Goal: Download file/media: Obtain a digital file from the website

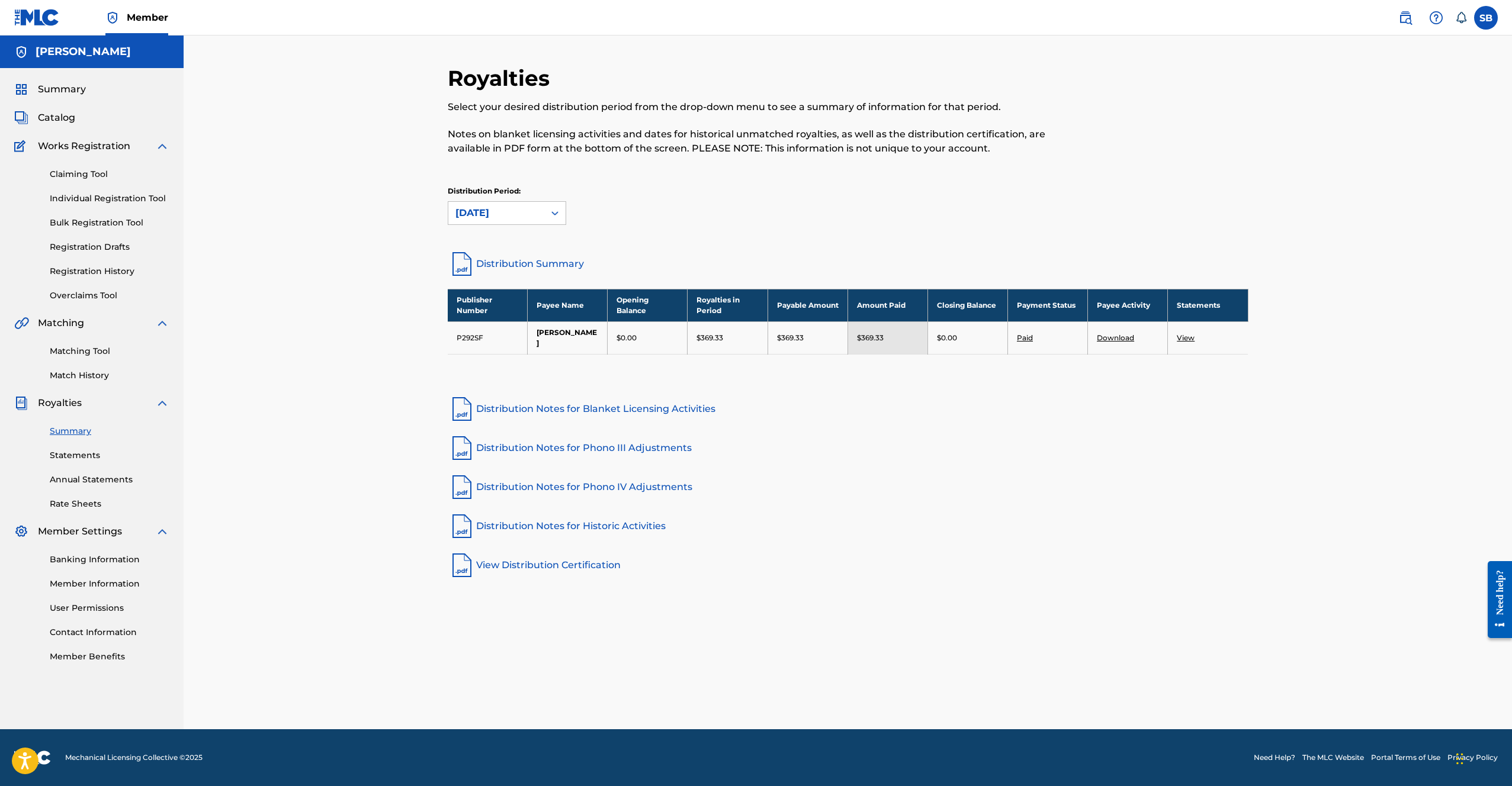
click at [1350, 487] on div "Royalties Select your desired distribution period from the drop-down menu to se…" at bounding box center [847, 382] width 1329 height 693
click at [93, 450] on link "Statements" at bounding box center [109, 456] width 119 height 12
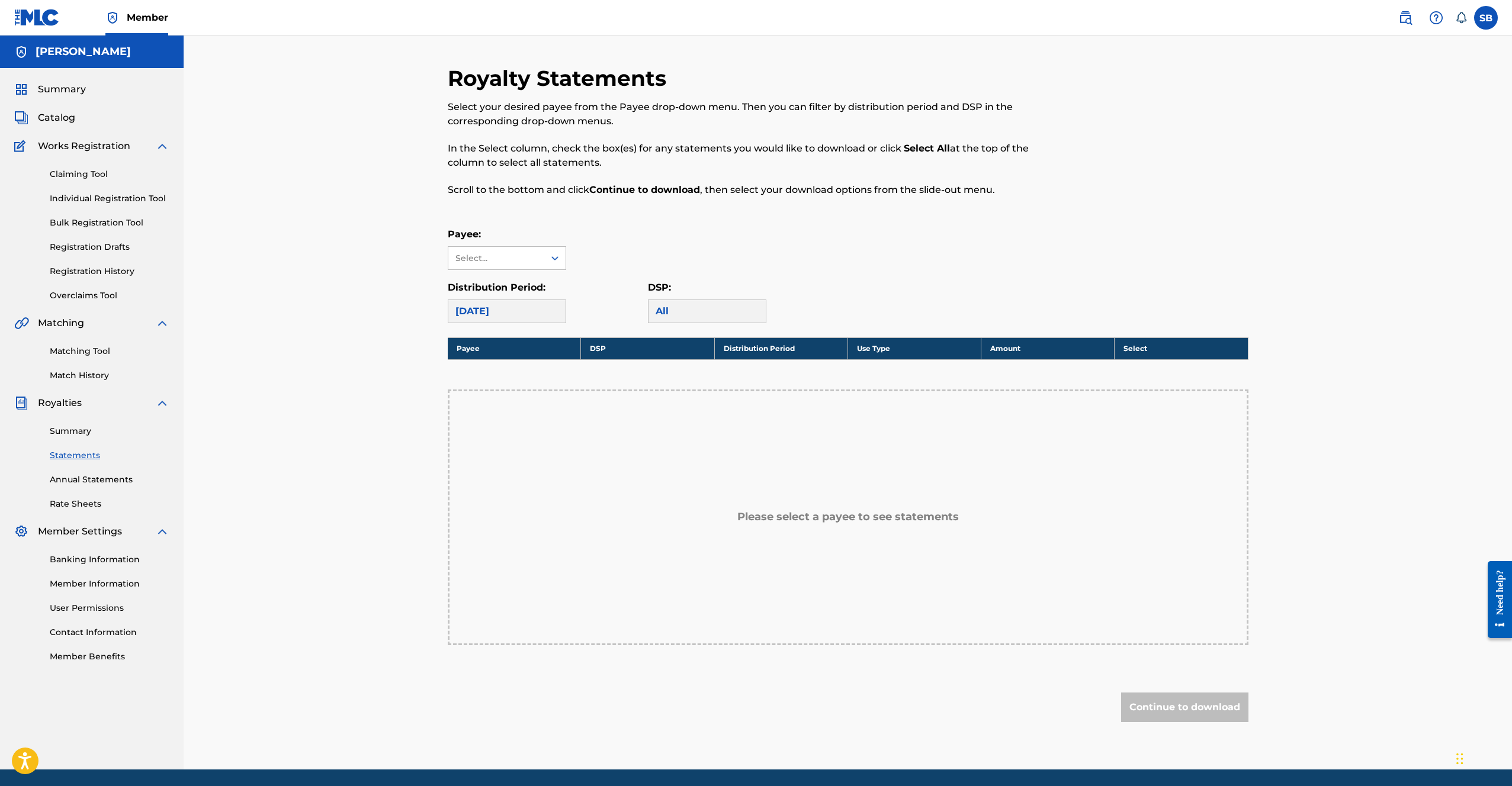
click at [821, 256] on div "Payee: Select..." at bounding box center [848, 249] width 801 height 43
click at [532, 248] on div "Select..." at bounding box center [496, 258] width 96 height 23
click at [535, 283] on div "[PERSON_NAME]" at bounding box center [507, 285] width 117 height 30
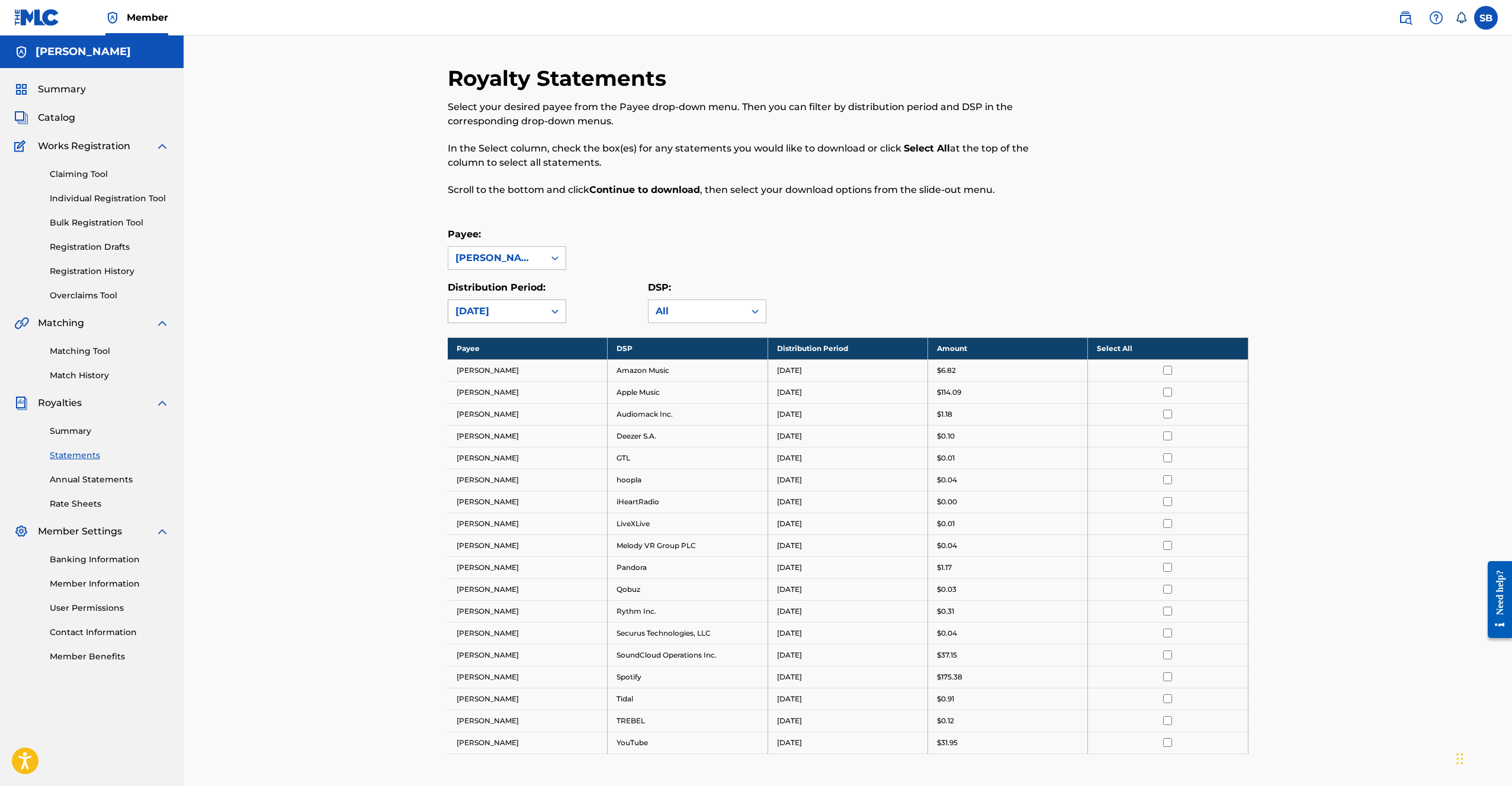
click at [550, 315] on icon at bounding box center [555, 311] width 12 height 12
click at [512, 424] on div "[DATE]" at bounding box center [507, 433] width 117 height 30
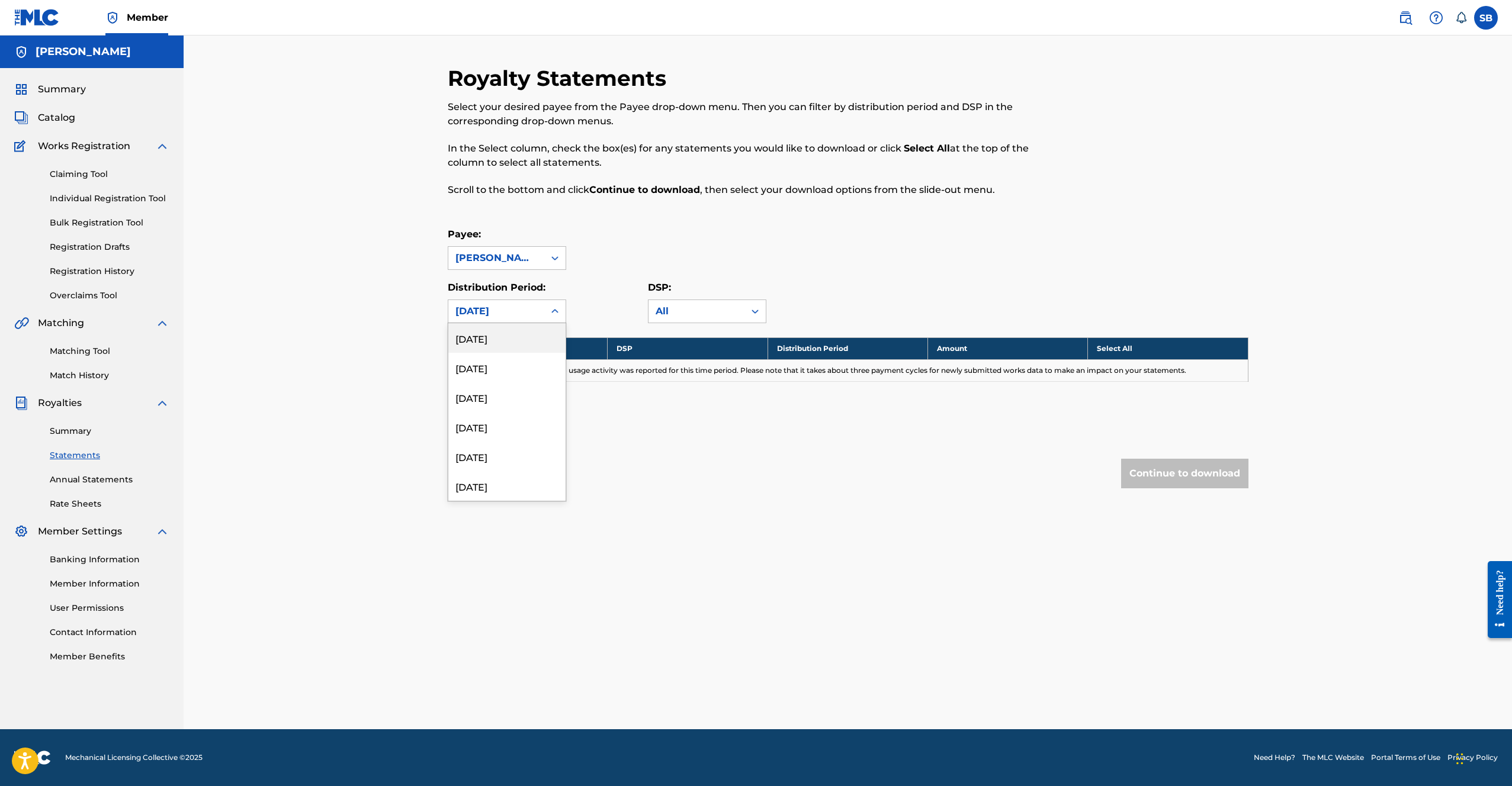
click at [524, 312] on div "[DATE]" at bounding box center [497, 311] width 82 height 14
click at [504, 358] on div "[DATE]" at bounding box center [507, 356] width 117 height 30
click at [537, 300] on div "[DATE]" at bounding box center [496, 311] width 96 height 23
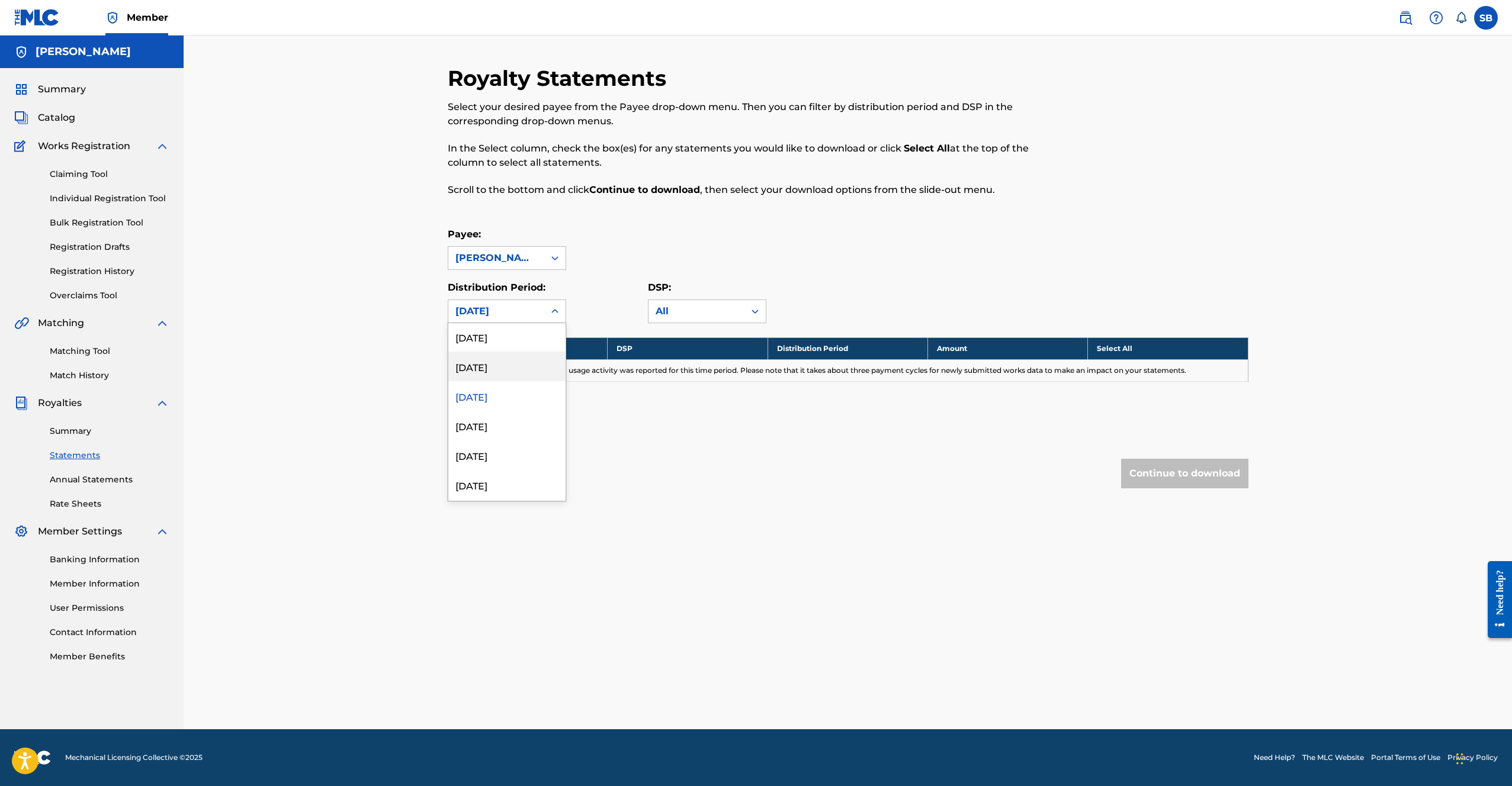
click at [497, 365] on div "[DATE]" at bounding box center [507, 366] width 117 height 30
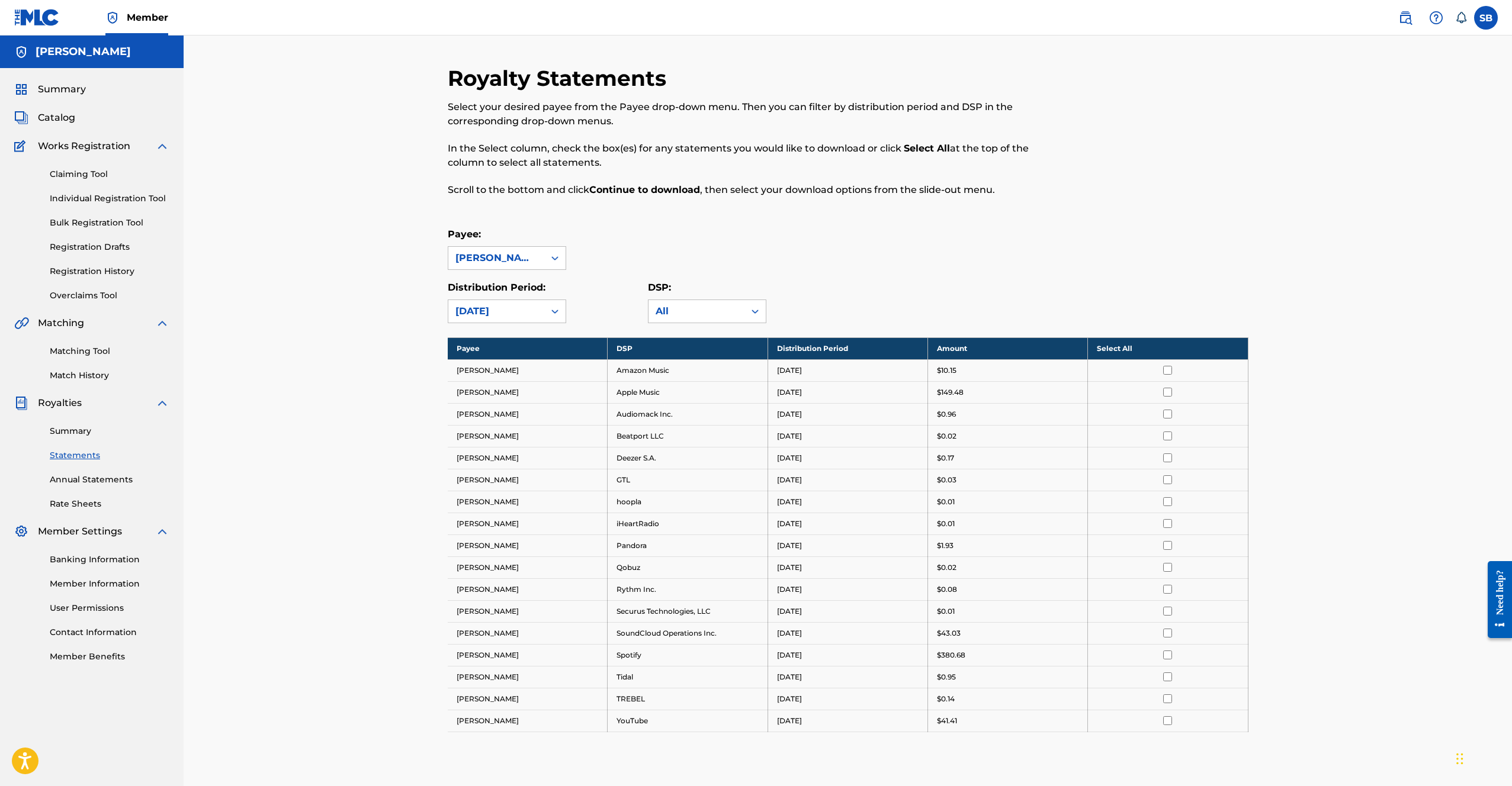
click at [1069, 248] on div "Payee: [PERSON_NAME]" at bounding box center [848, 249] width 801 height 43
click at [1154, 347] on th "Select All" at bounding box center [1168, 348] width 160 height 22
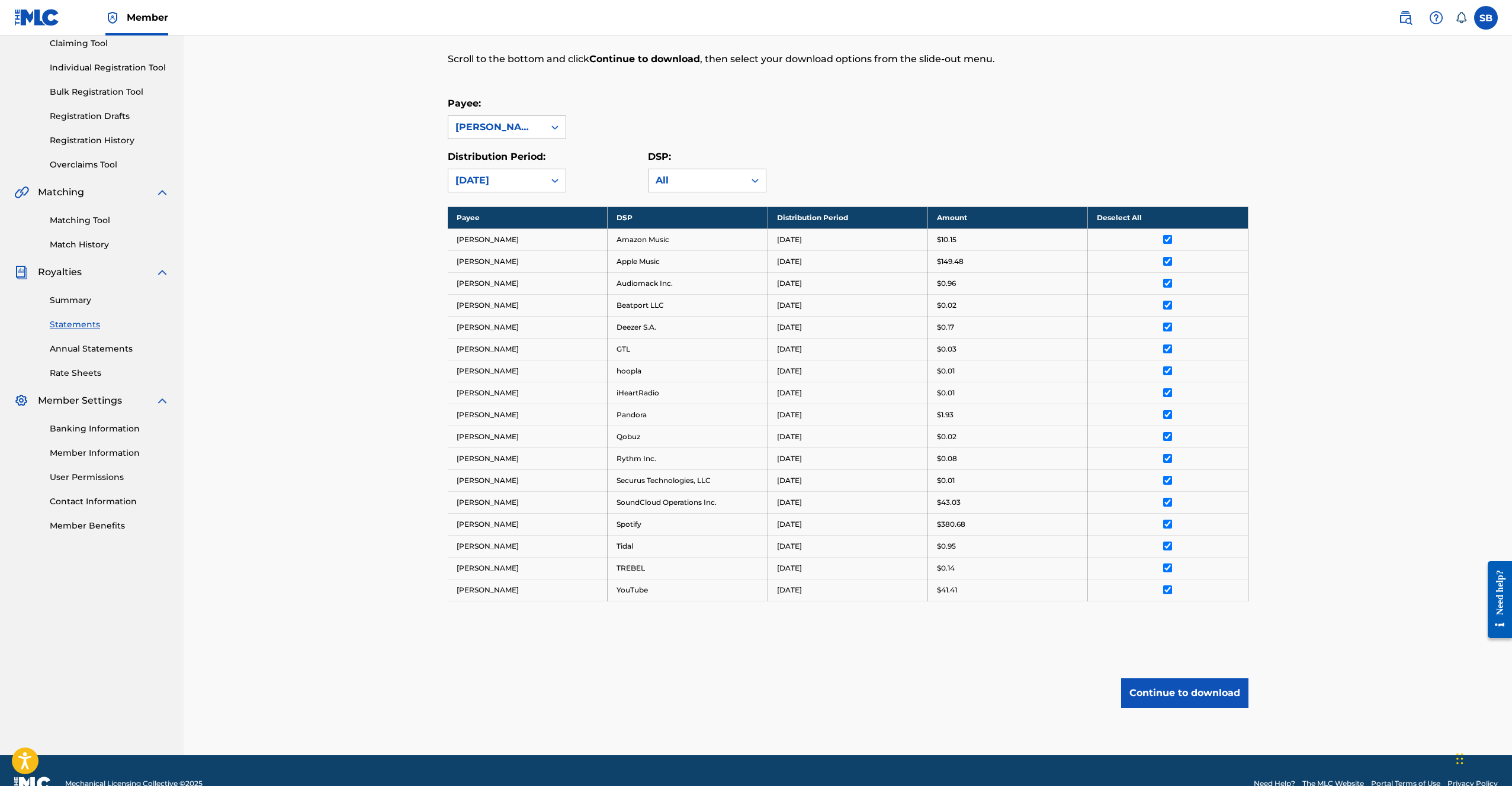
scroll to position [157, 0]
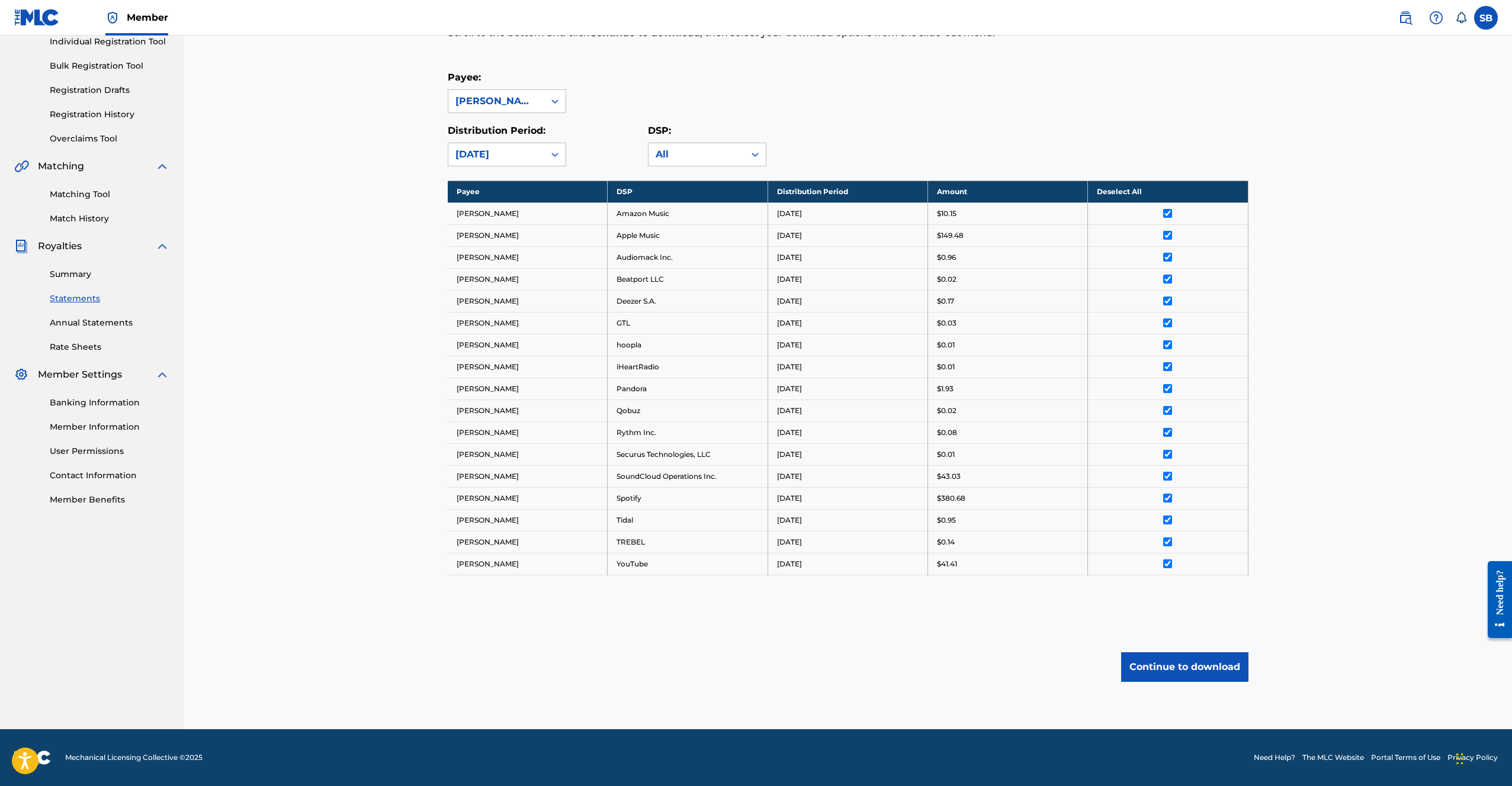
click at [1215, 666] on button "Continue to download" at bounding box center [1185, 668] width 127 height 30
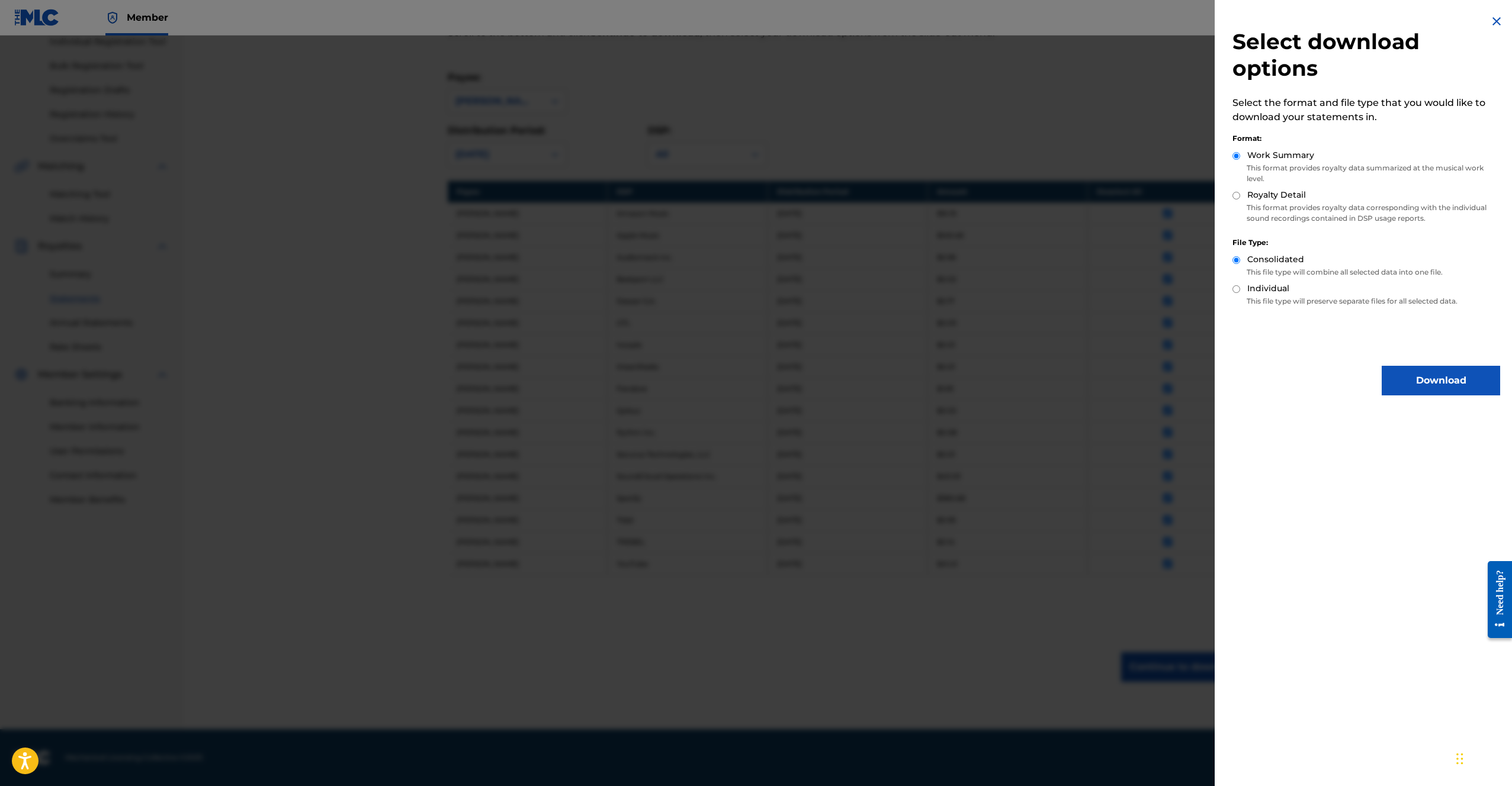
click at [1236, 196] on input "Royalty Detail" at bounding box center [1236, 196] width 8 height 8
radio input "true"
click at [1415, 385] on button "Download" at bounding box center [1440, 381] width 118 height 30
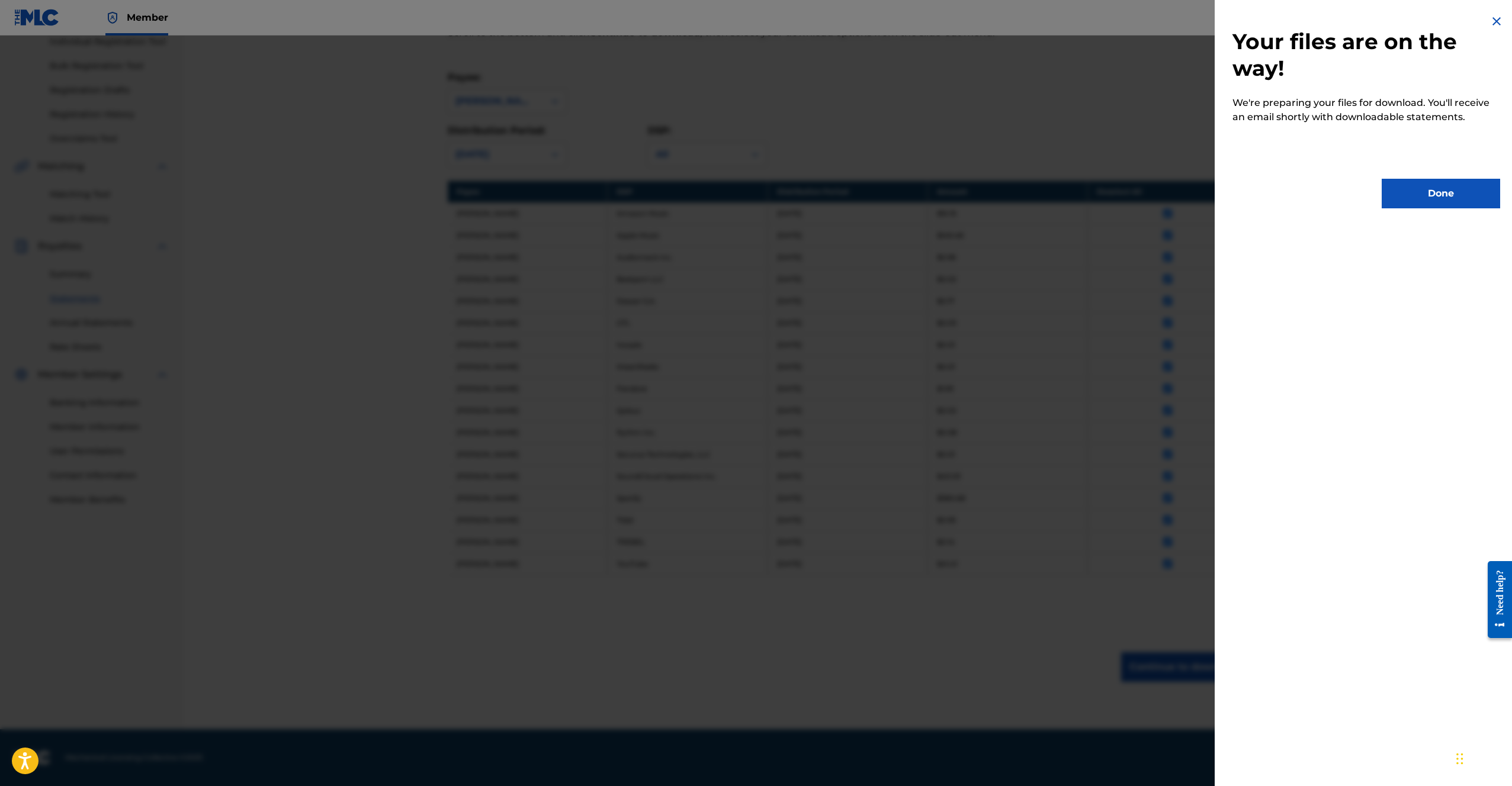
click at [1440, 192] on button "Done" at bounding box center [1440, 194] width 118 height 30
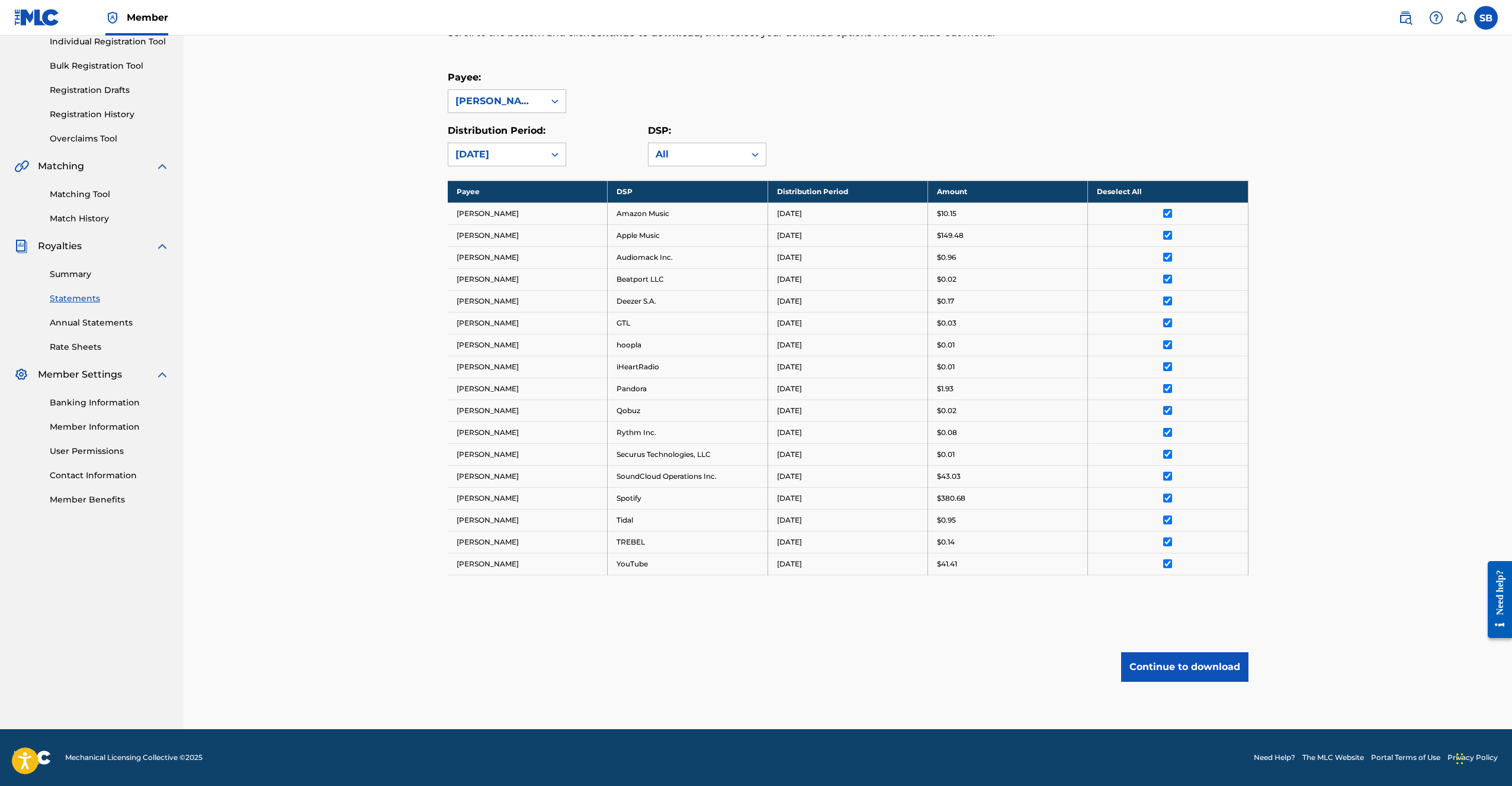
click at [905, 83] on div "Payee: [PERSON_NAME]" at bounding box center [848, 92] width 801 height 43
click at [549, 158] on icon at bounding box center [555, 154] width 12 height 12
click at [510, 254] on div "[DATE]" at bounding box center [507, 251] width 117 height 30
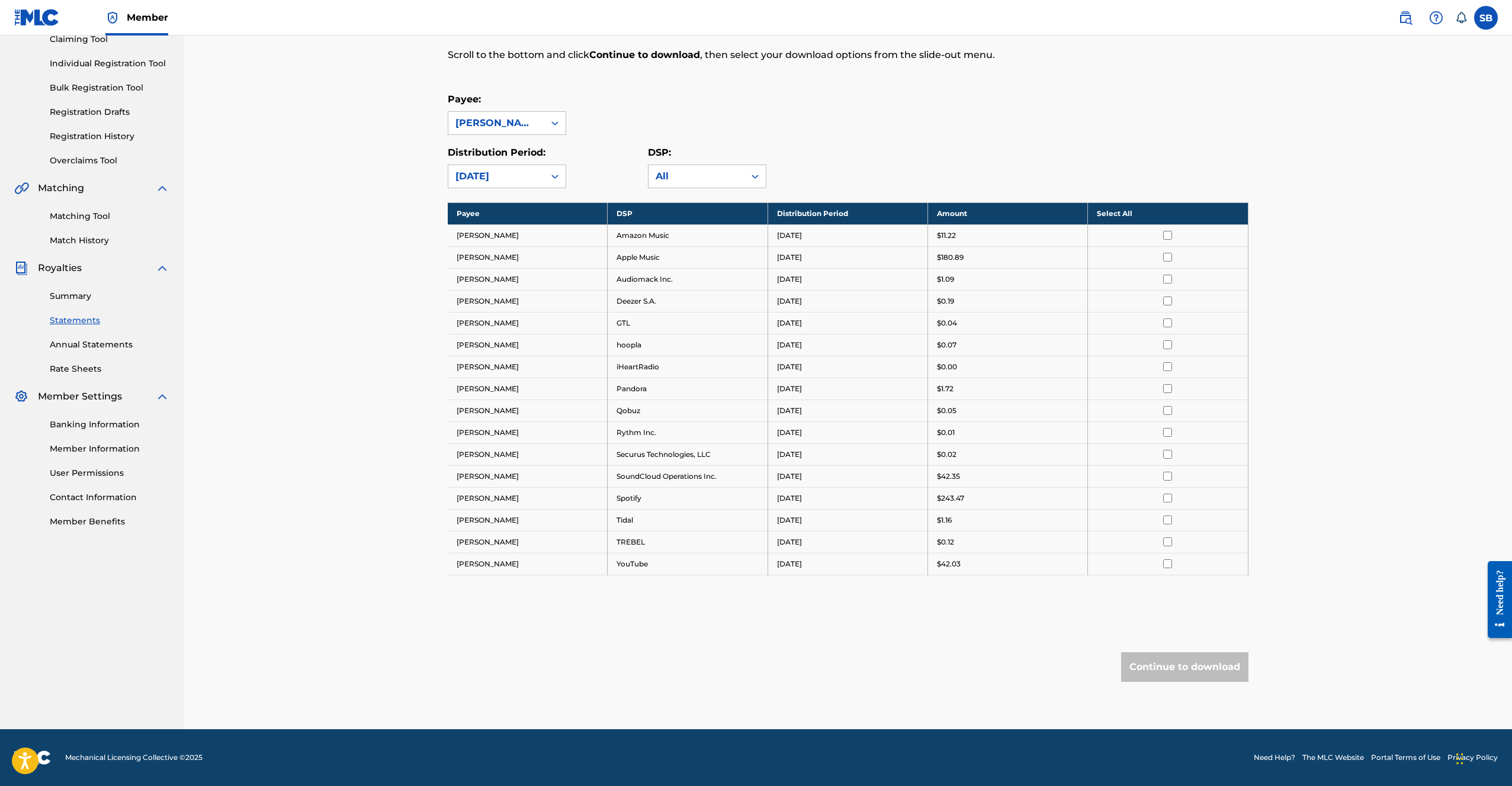
click at [927, 136] on div "Payee: [PERSON_NAME] Distribution Period: option [DATE], selected. [DATE] DSP: …" at bounding box center [848, 140] width 801 height 96
click at [1195, 214] on th "Select All" at bounding box center [1168, 214] width 160 height 22
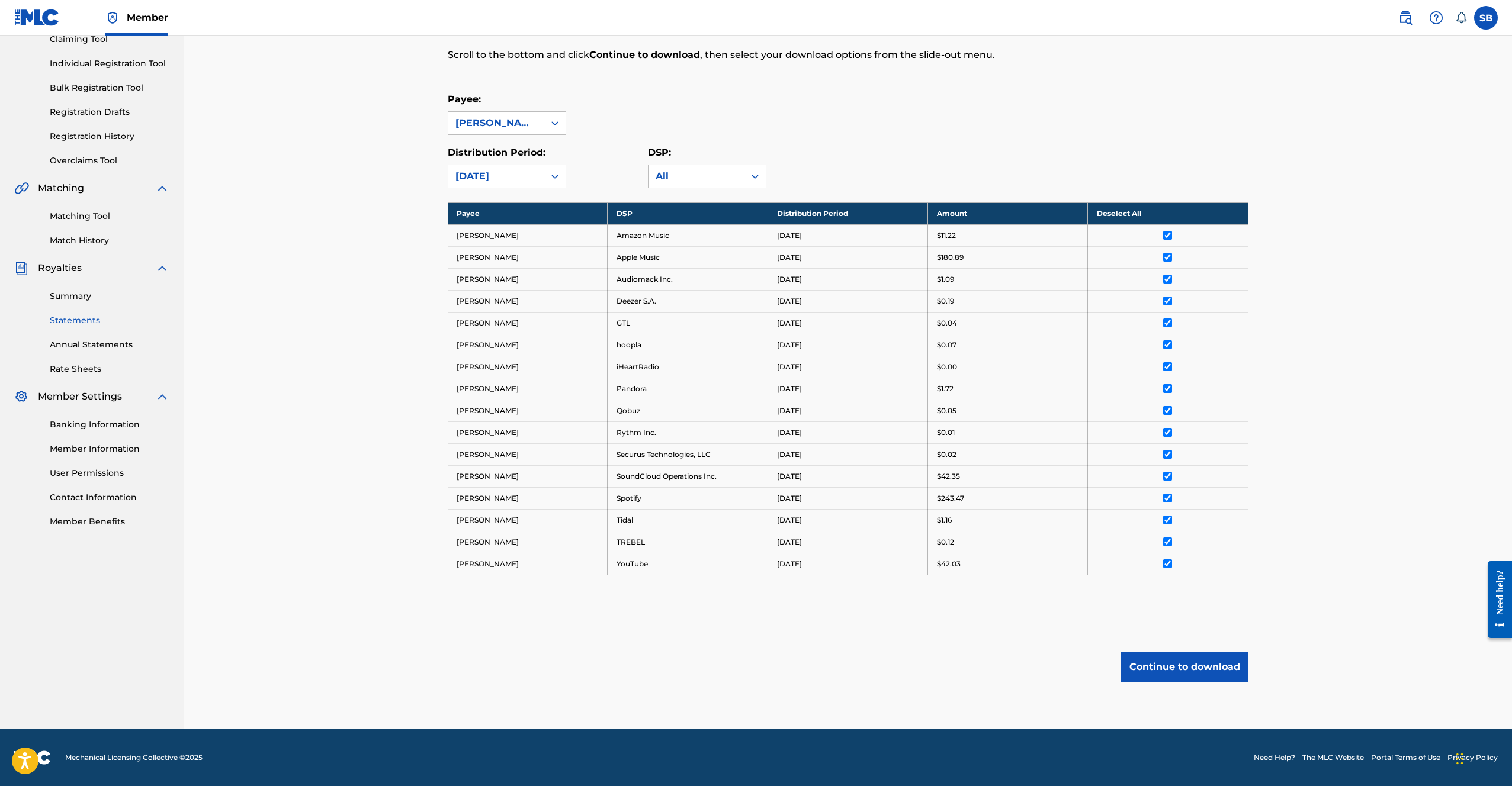
click at [1203, 668] on button "Continue to download" at bounding box center [1185, 668] width 127 height 30
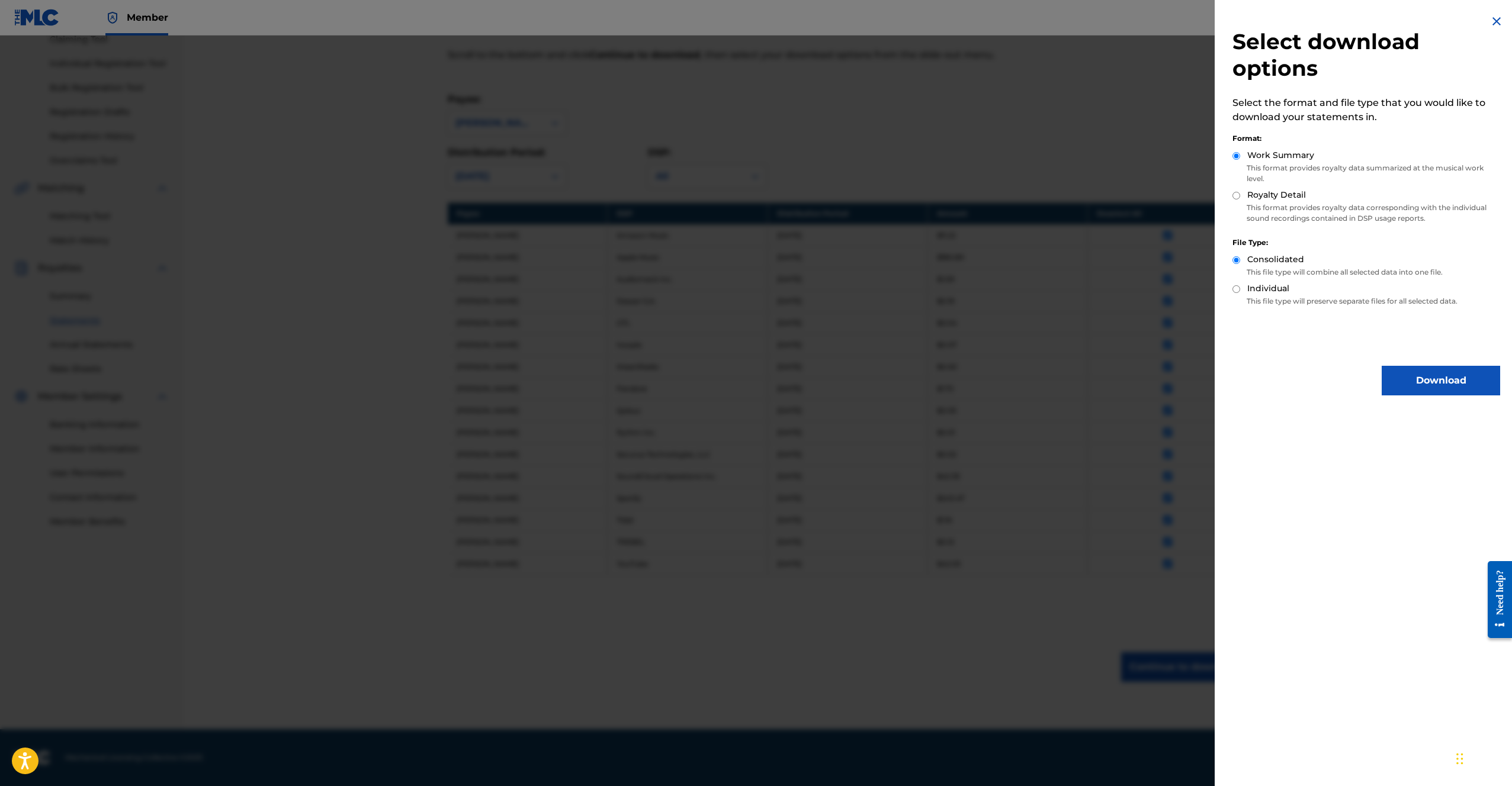
click at [1236, 195] on input "Royalty Detail" at bounding box center [1236, 196] width 8 height 8
radio input "true"
click at [1407, 381] on button "Download" at bounding box center [1440, 381] width 118 height 30
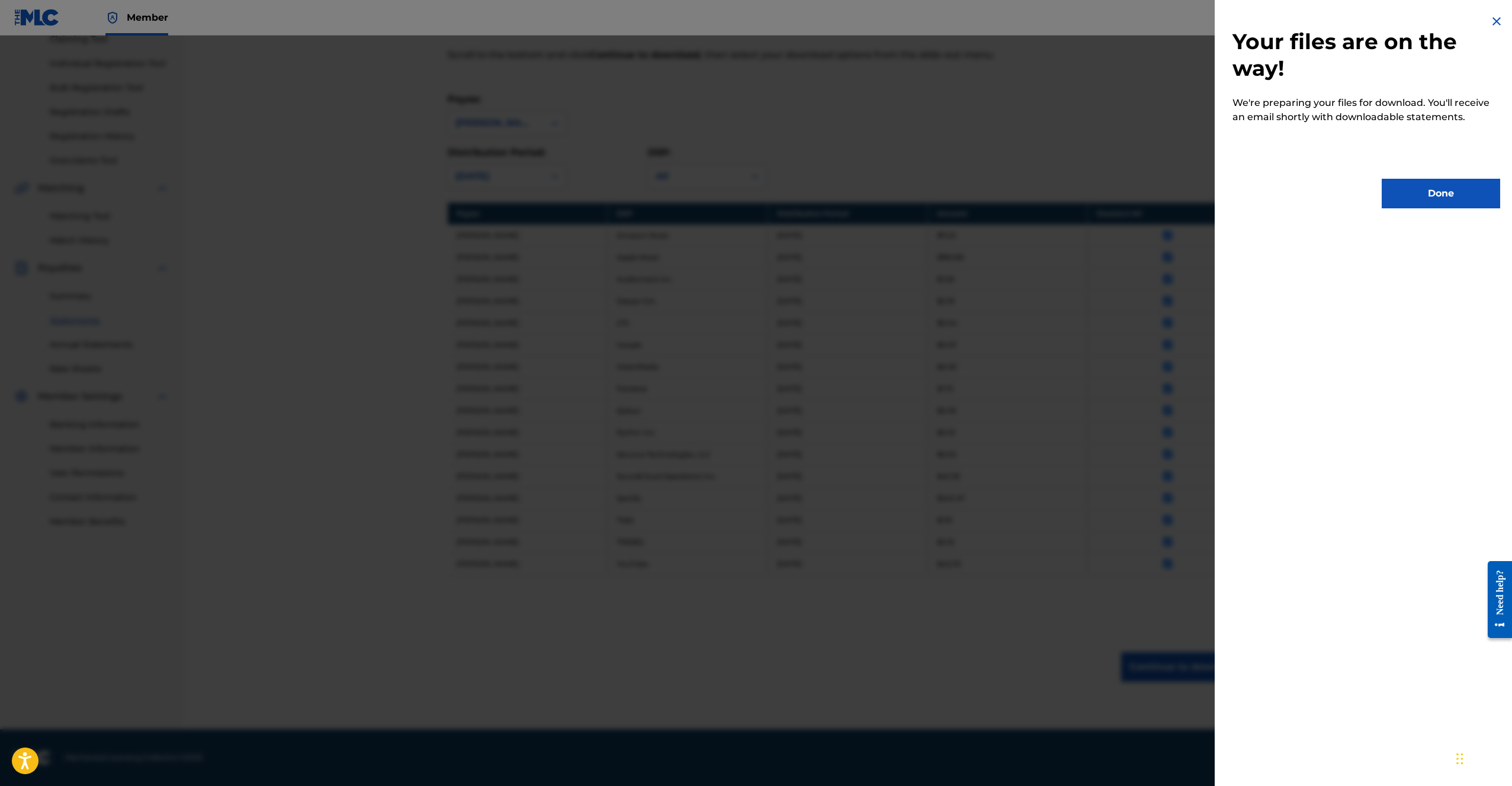
click at [1449, 182] on button "Done" at bounding box center [1440, 194] width 118 height 30
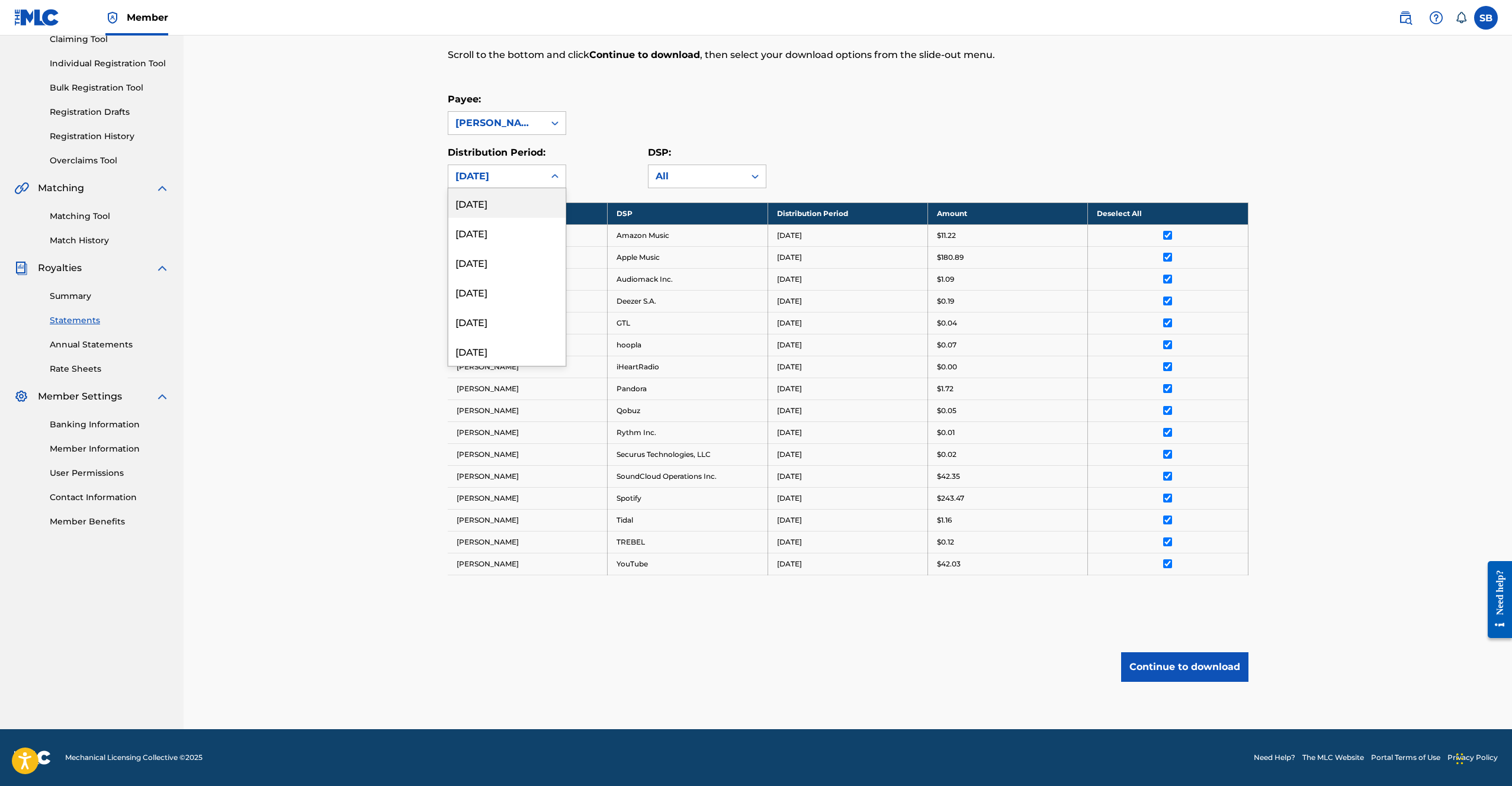
click at [506, 172] on div "[DATE]" at bounding box center [497, 176] width 82 height 14
click at [493, 308] on div "[DATE]" at bounding box center [507, 306] width 117 height 30
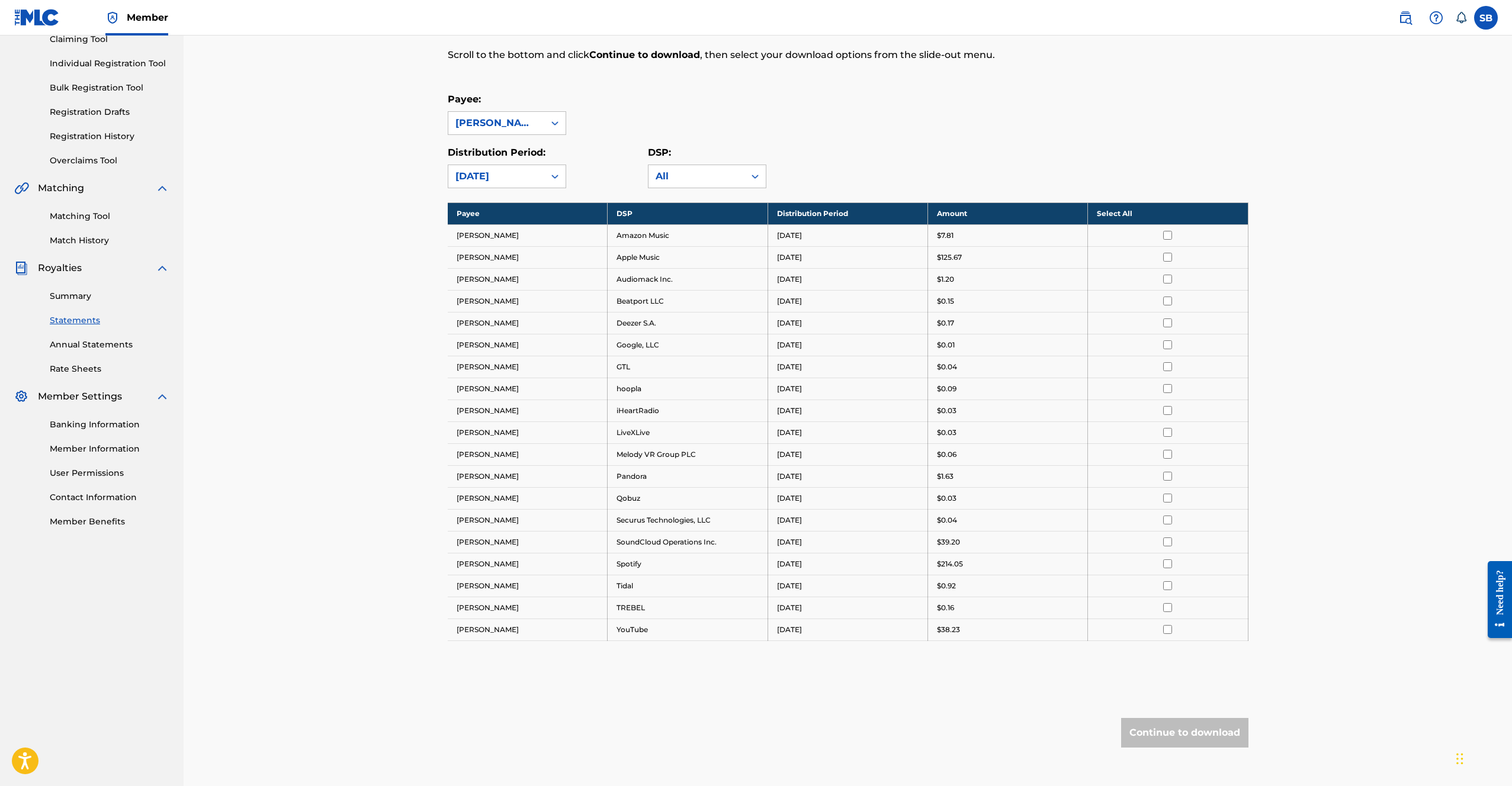
click at [1129, 217] on th "Select All" at bounding box center [1168, 214] width 160 height 22
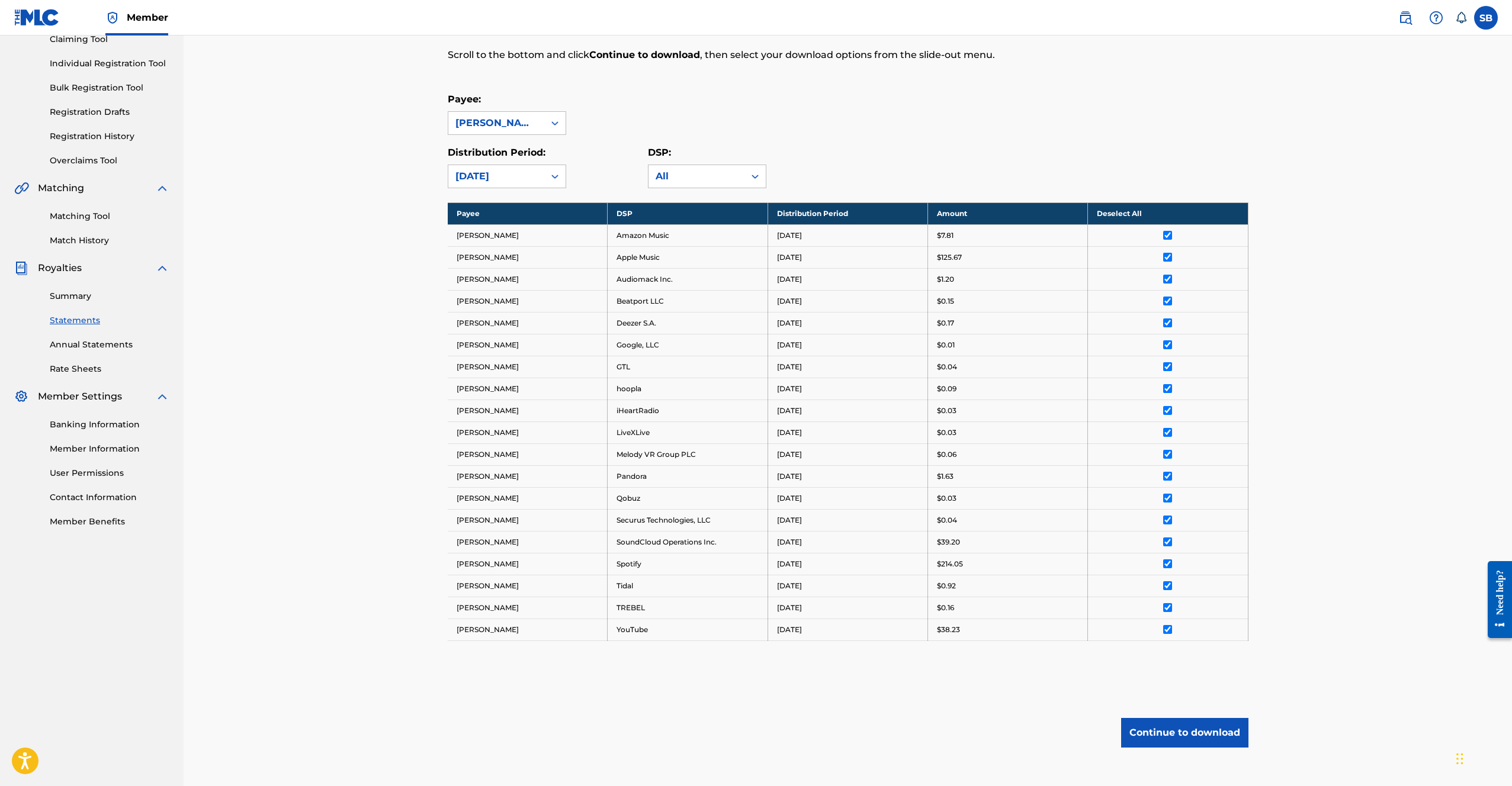
click at [1208, 727] on button "Continue to download" at bounding box center [1185, 733] width 127 height 30
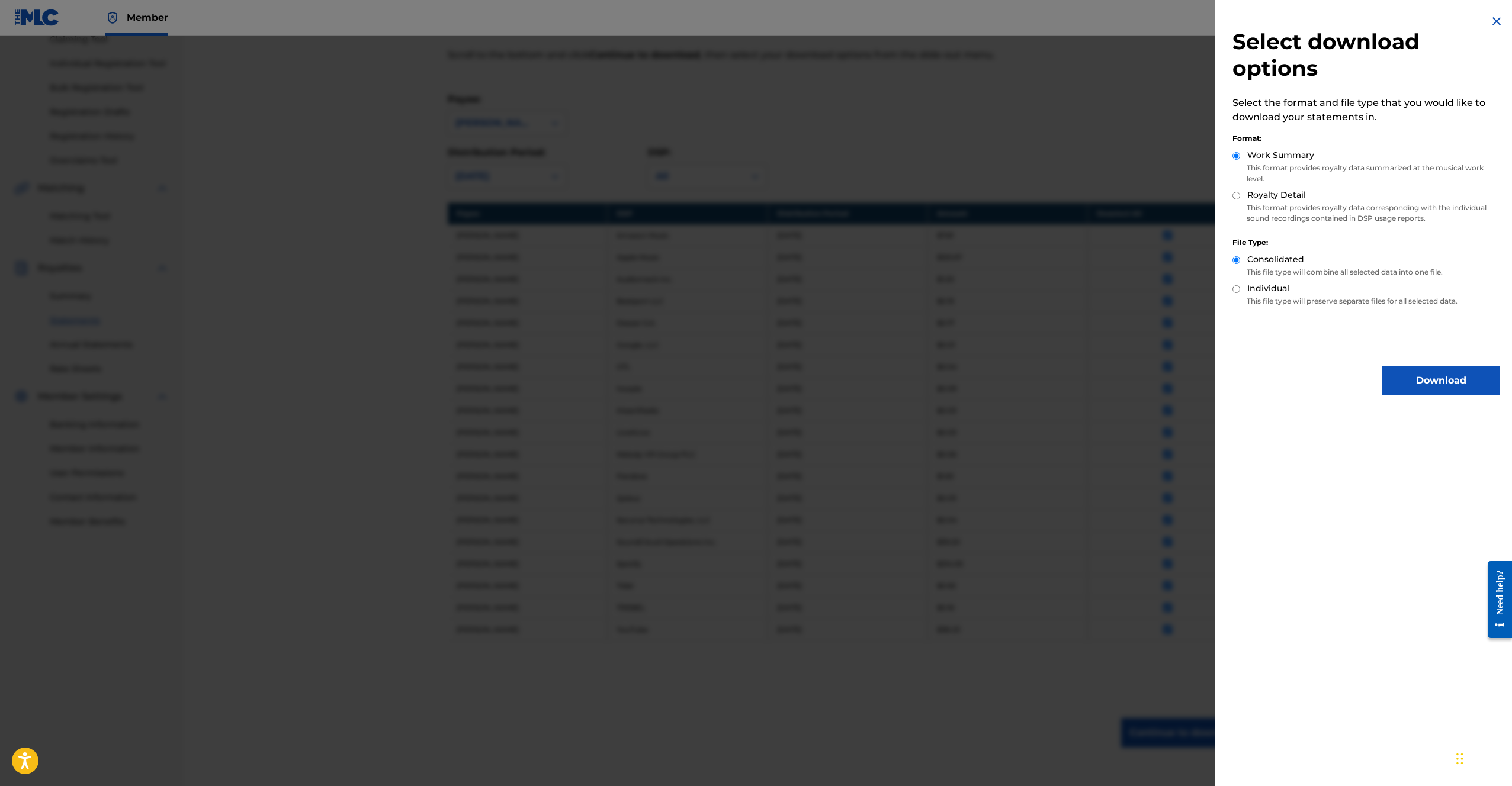
click at [1238, 198] on input "Royalty Detail" at bounding box center [1236, 196] width 8 height 8
radio input "true"
click at [1421, 386] on button "Download" at bounding box center [1440, 381] width 118 height 30
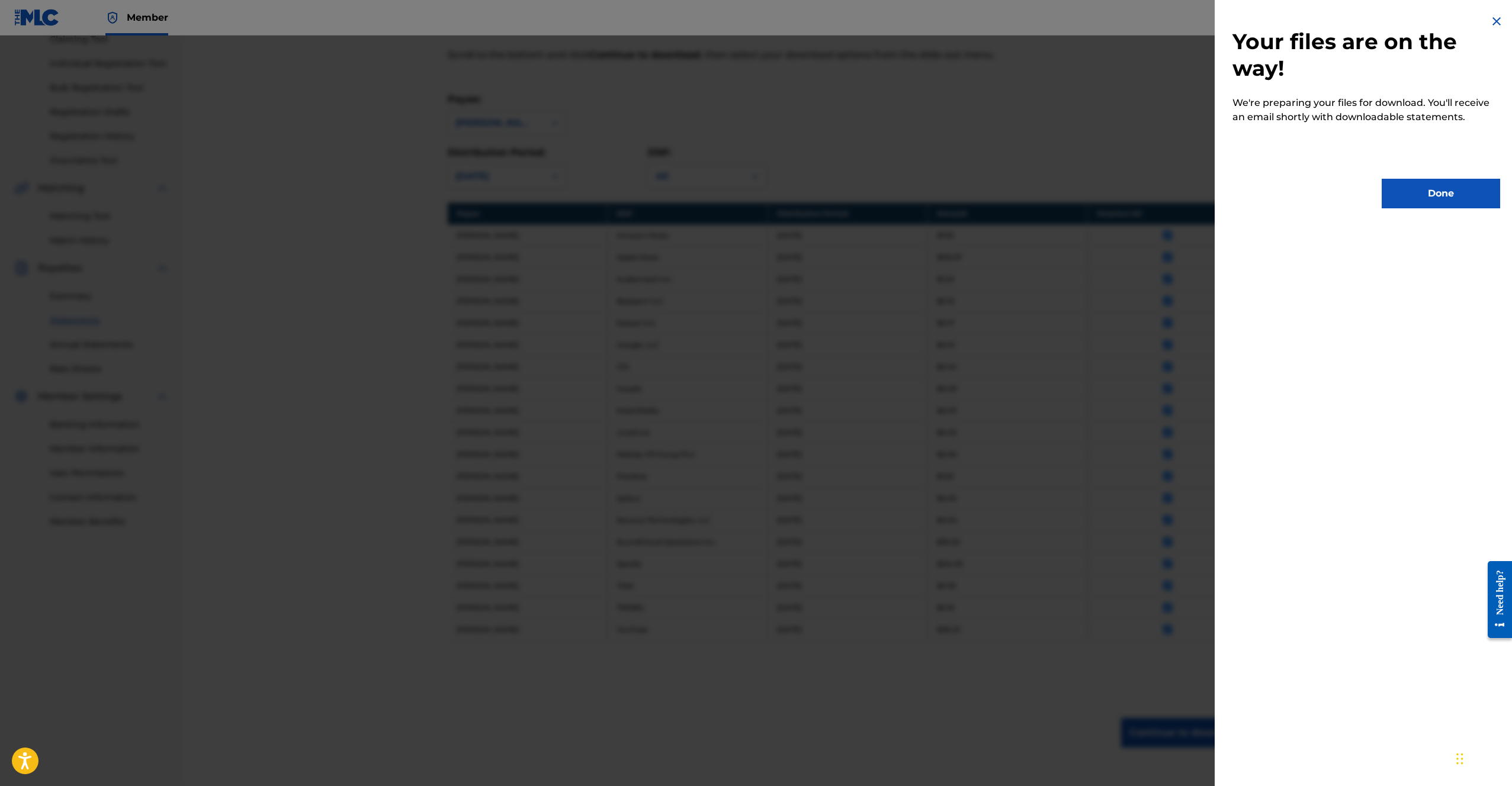
click at [1454, 195] on button "Done" at bounding box center [1440, 194] width 118 height 30
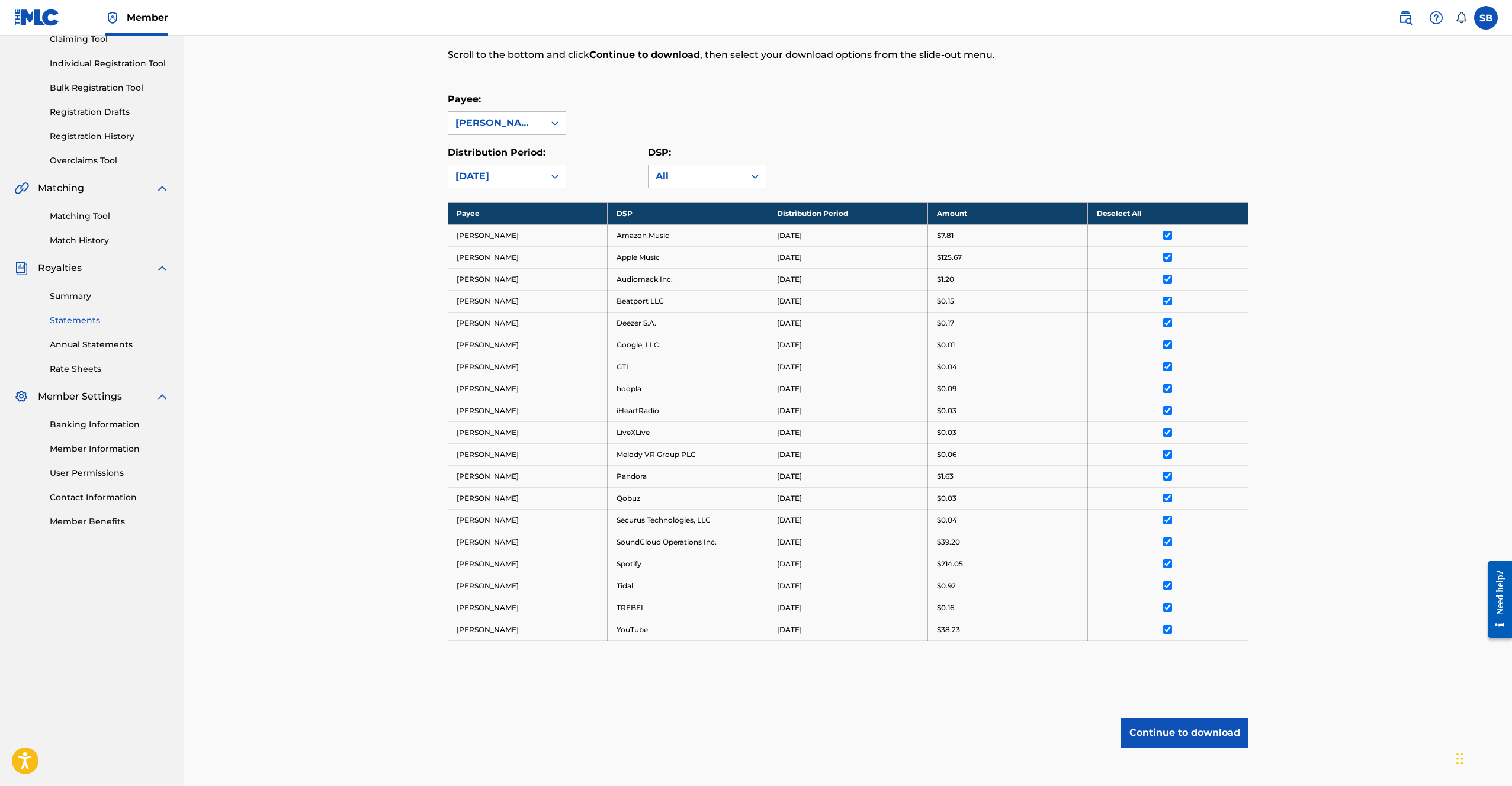
click at [1087, 135] on div "Payee: [PERSON_NAME] Distribution Period: [DATE] DSP: All" at bounding box center [848, 140] width 801 height 96
click at [509, 177] on div "[DATE]" at bounding box center [497, 176] width 82 height 14
click at [501, 344] on div "[DATE]" at bounding box center [507, 351] width 117 height 30
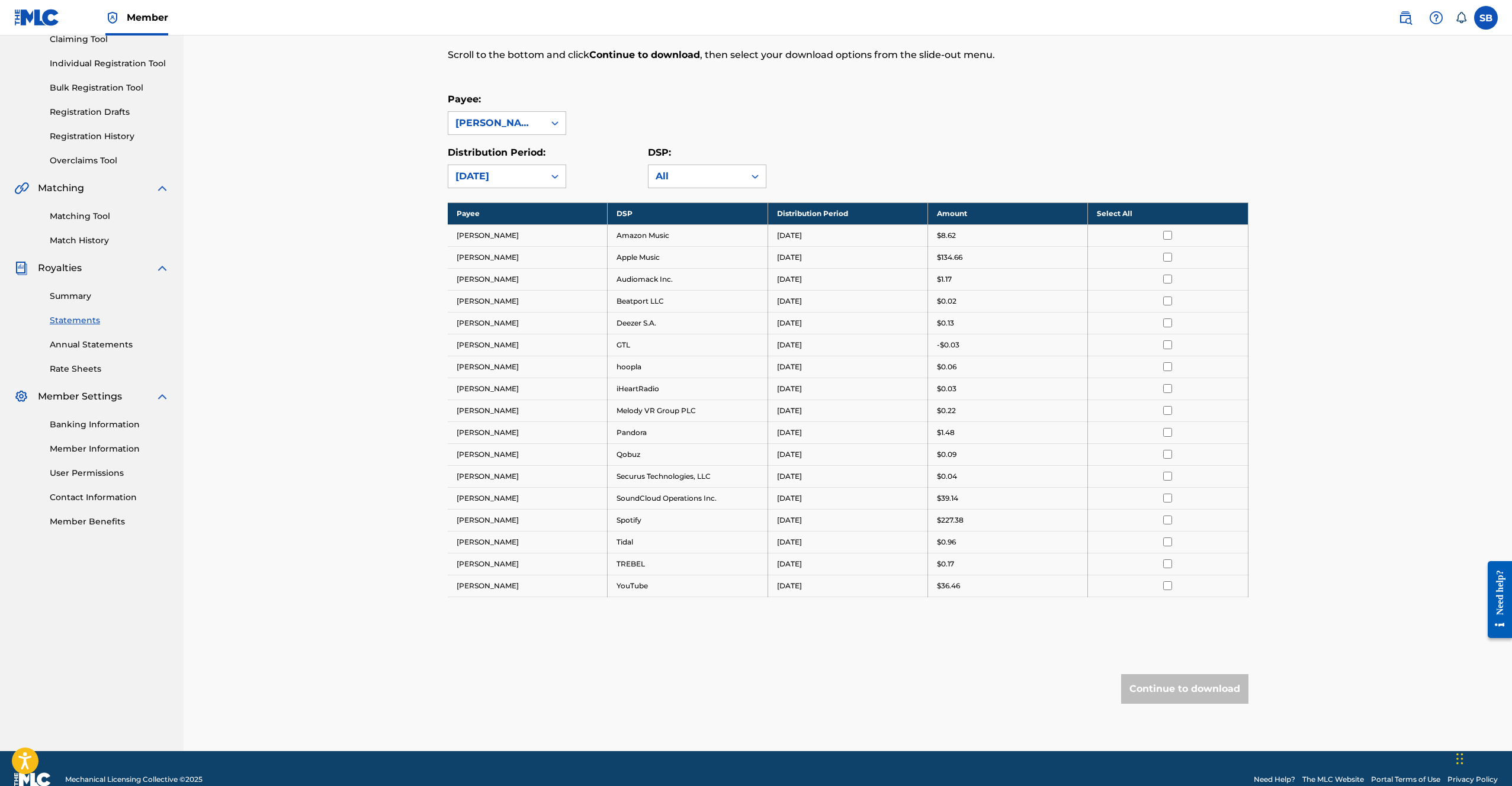
drag, startPoint x: 933, startPoint y: 84, endPoint x: 1030, endPoint y: 167, distance: 127.7
click at [934, 84] on div "Royalty Statements Select your desired payee from the Payee drop-down menu. The…" at bounding box center [848, 340] width 801 height 821
click at [1165, 193] on div "Royalty Statements Select your desired payee from the Payee drop-down menu. The…" at bounding box center [848, 340] width 801 height 821
click at [1166, 208] on th "Select All" at bounding box center [1168, 214] width 160 height 22
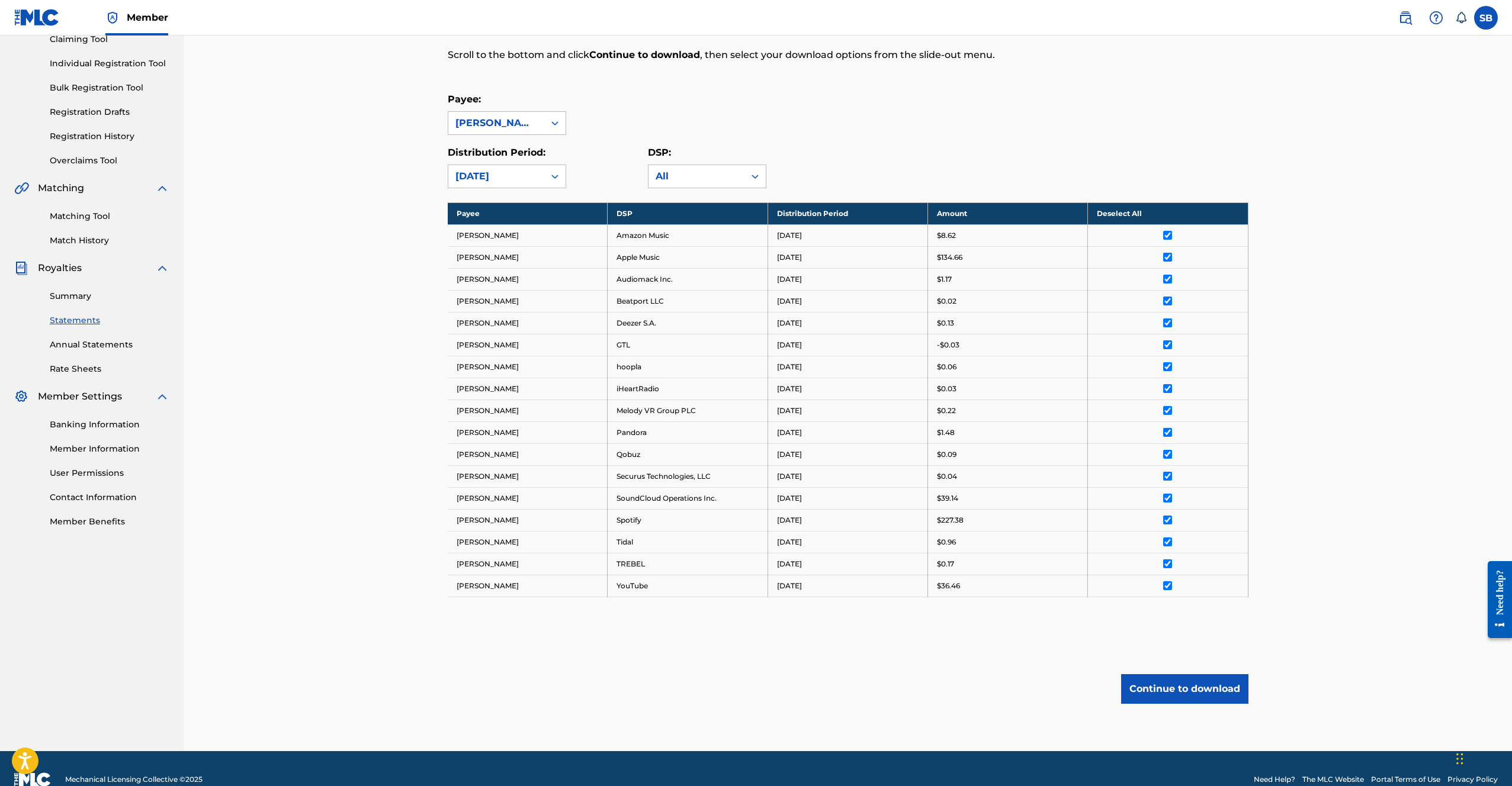
click at [1196, 688] on button "Continue to download" at bounding box center [1185, 689] width 127 height 30
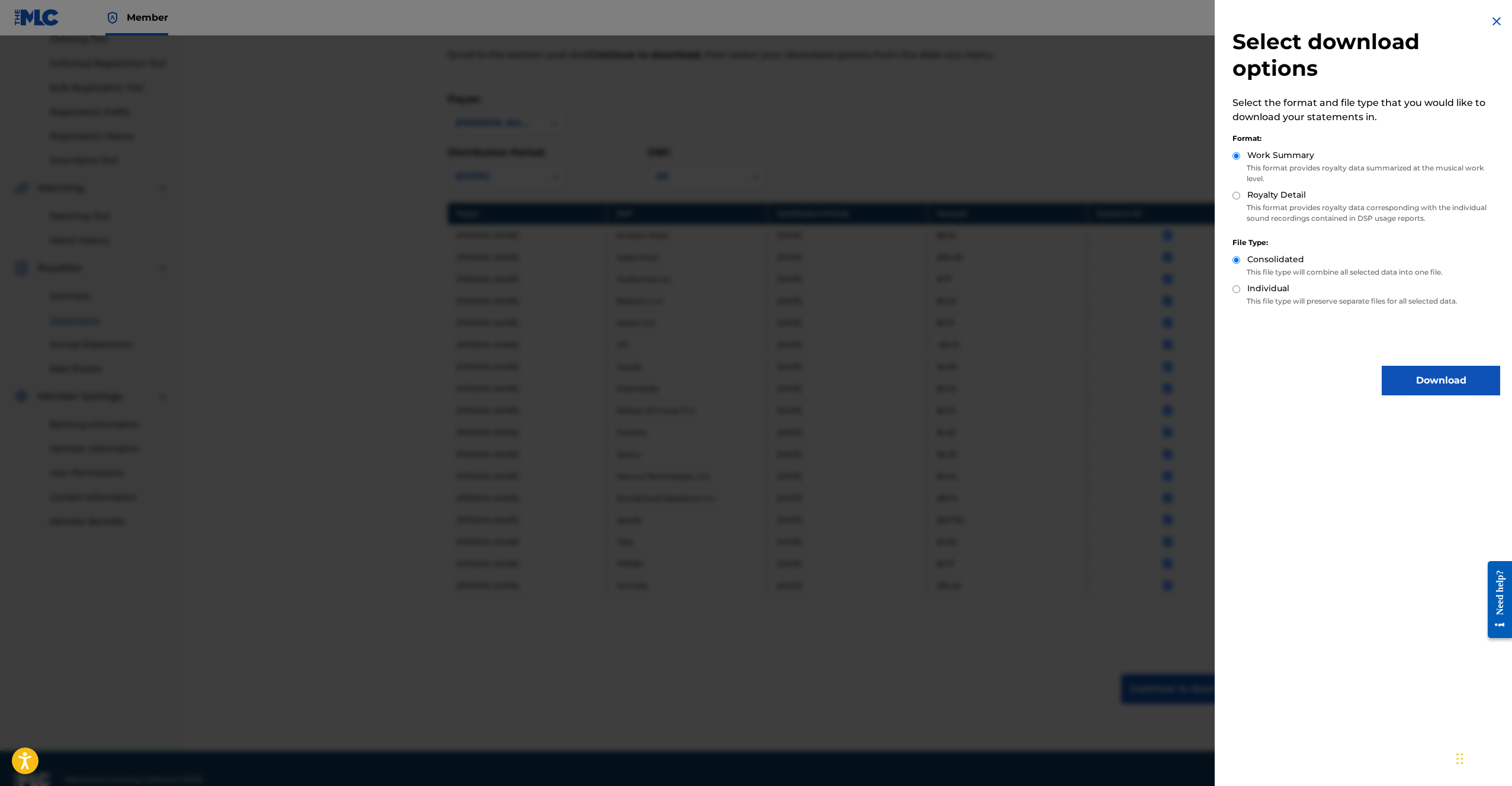
click at [1232, 195] on div "Select download options Select the format and file type that you would like to …" at bounding box center [1366, 205] width 304 height 410
click at [1238, 197] on input "Royalty Detail" at bounding box center [1236, 196] width 8 height 8
radio input "true"
click at [1415, 381] on button "Download" at bounding box center [1440, 381] width 118 height 30
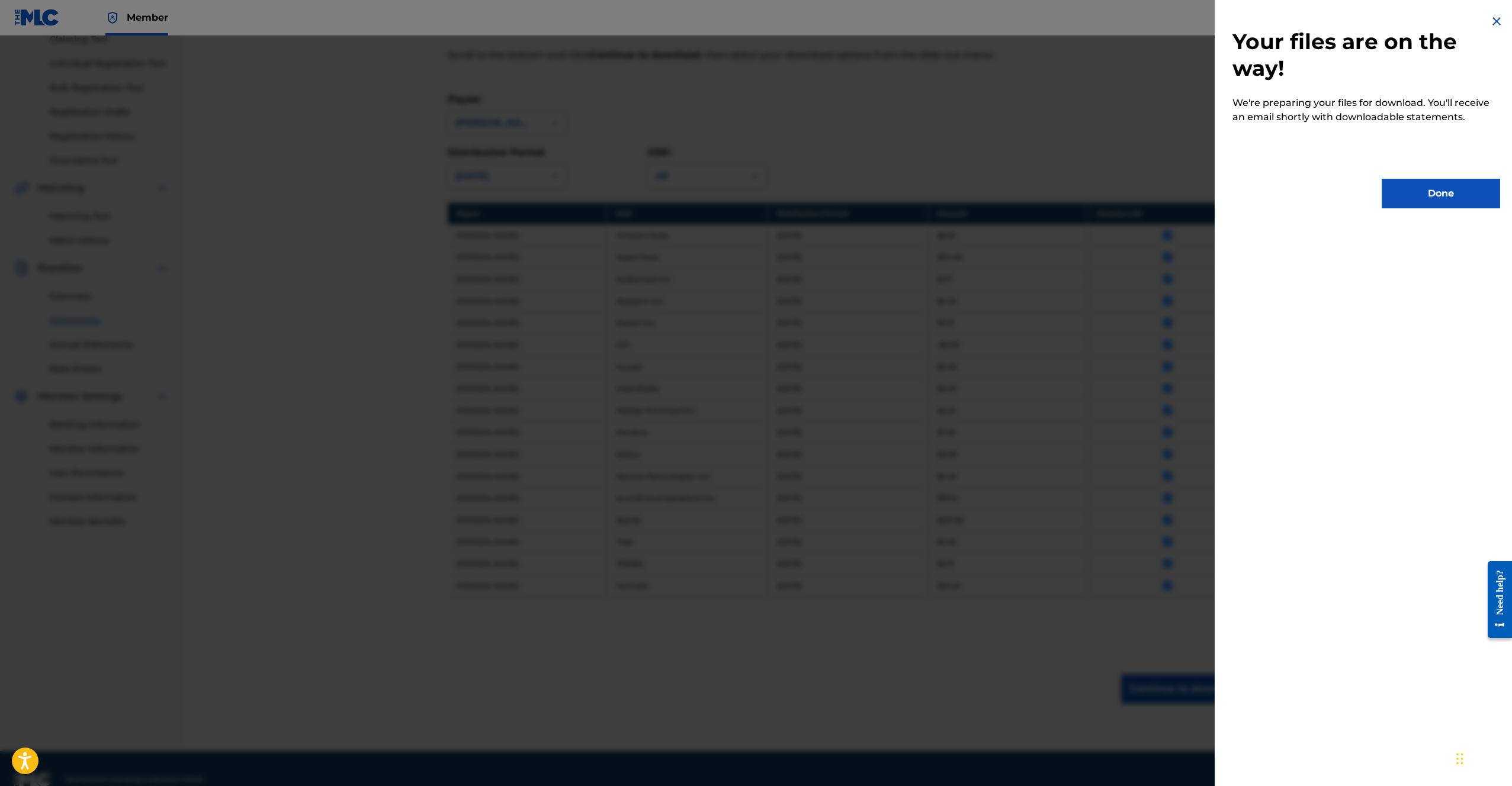
click at [1452, 194] on button "Done" at bounding box center [1440, 194] width 118 height 30
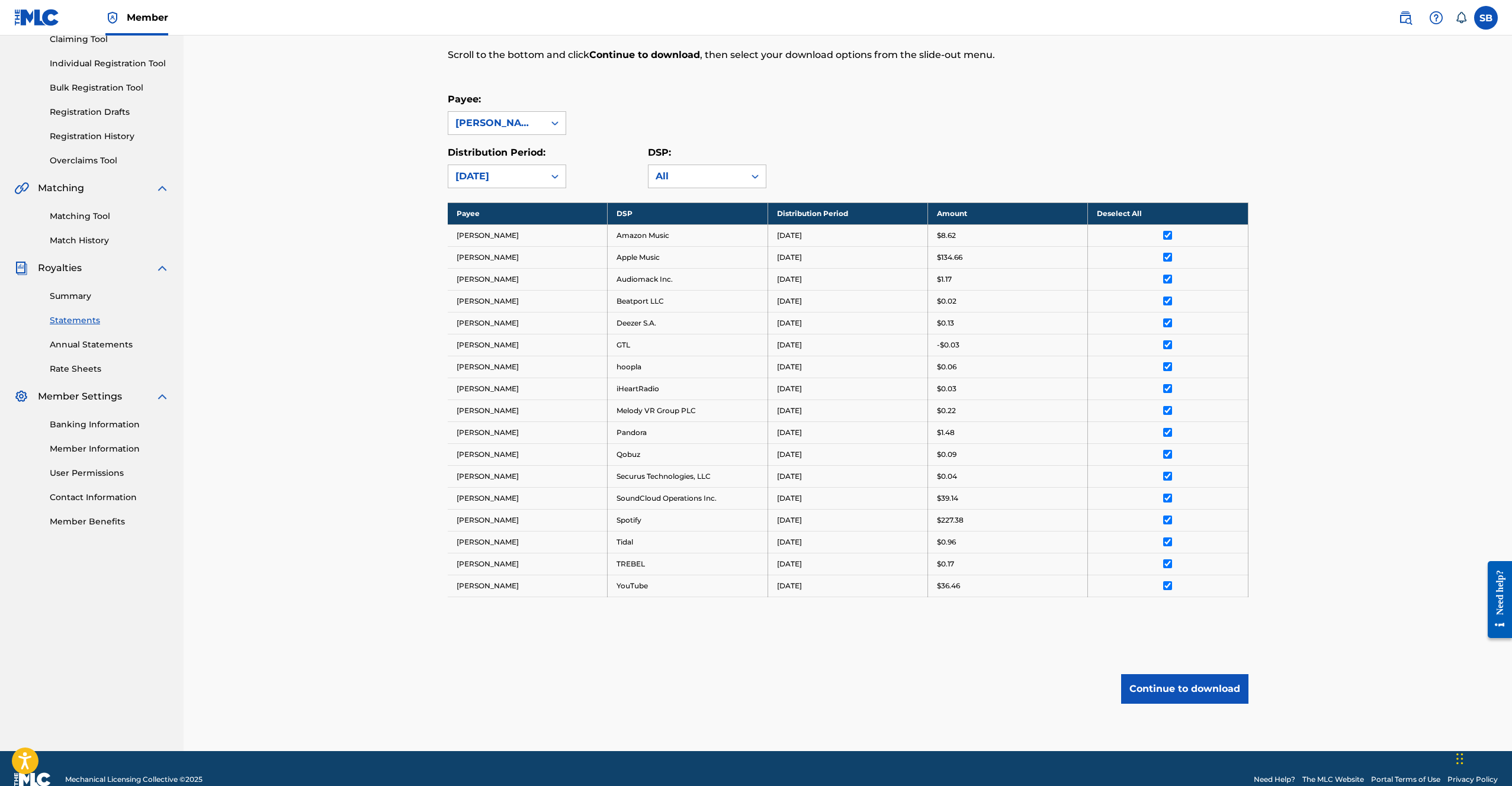
click at [1342, 207] on div "Royalty Statements Select your desired payee from the Payee drop-down menu. The…" at bounding box center [847, 325] width 1329 height 851
click at [527, 177] on div "[DATE]" at bounding box center [497, 176] width 82 height 14
click at [498, 320] on div "[DATE]" at bounding box center [507, 321] width 117 height 30
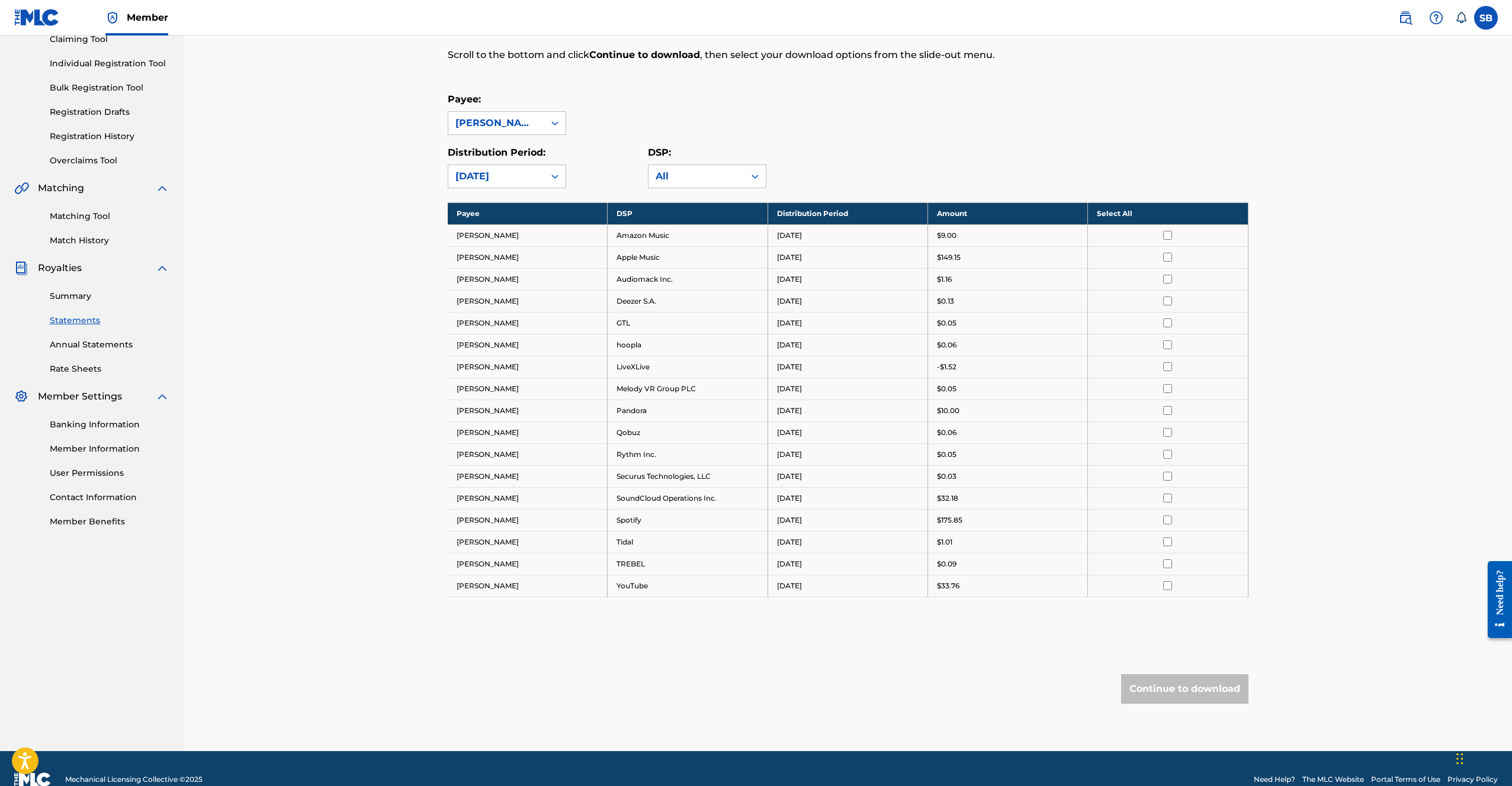
click at [989, 128] on div "Payee: [PERSON_NAME]" at bounding box center [848, 113] width 801 height 43
click at [1223, 217] on th "Select All" at bounding box center [1168, 214] width 160 height 22
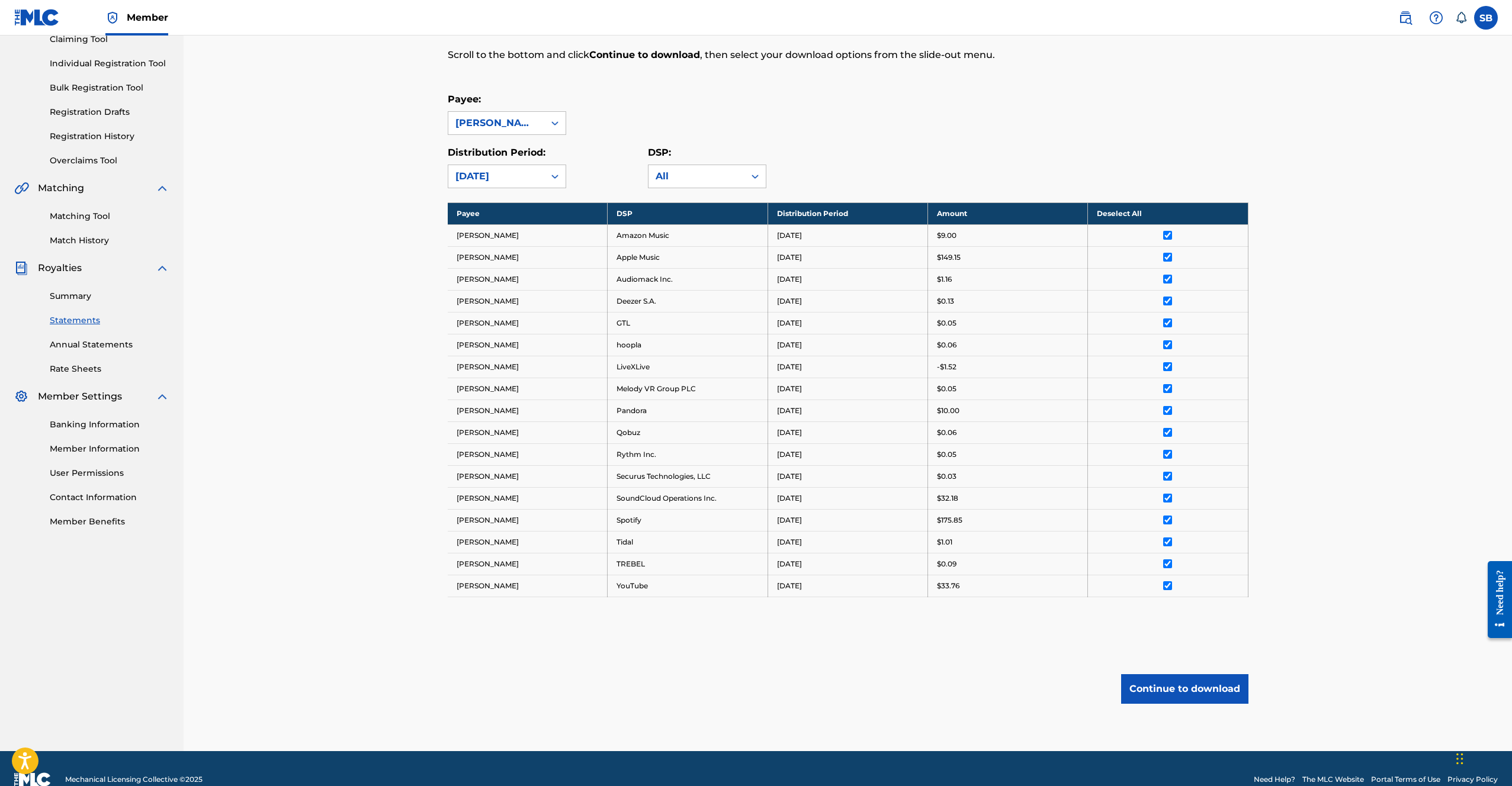
click at [1179, 713] on div "Royalty Statements Select your desired payee from the Payee drop-down menu. The…" at bounding box center [848, 340] width 801 height 821
click at [1188, 688] on button "Continue to download" at bounding box center [1185, 689] width 127 height 30
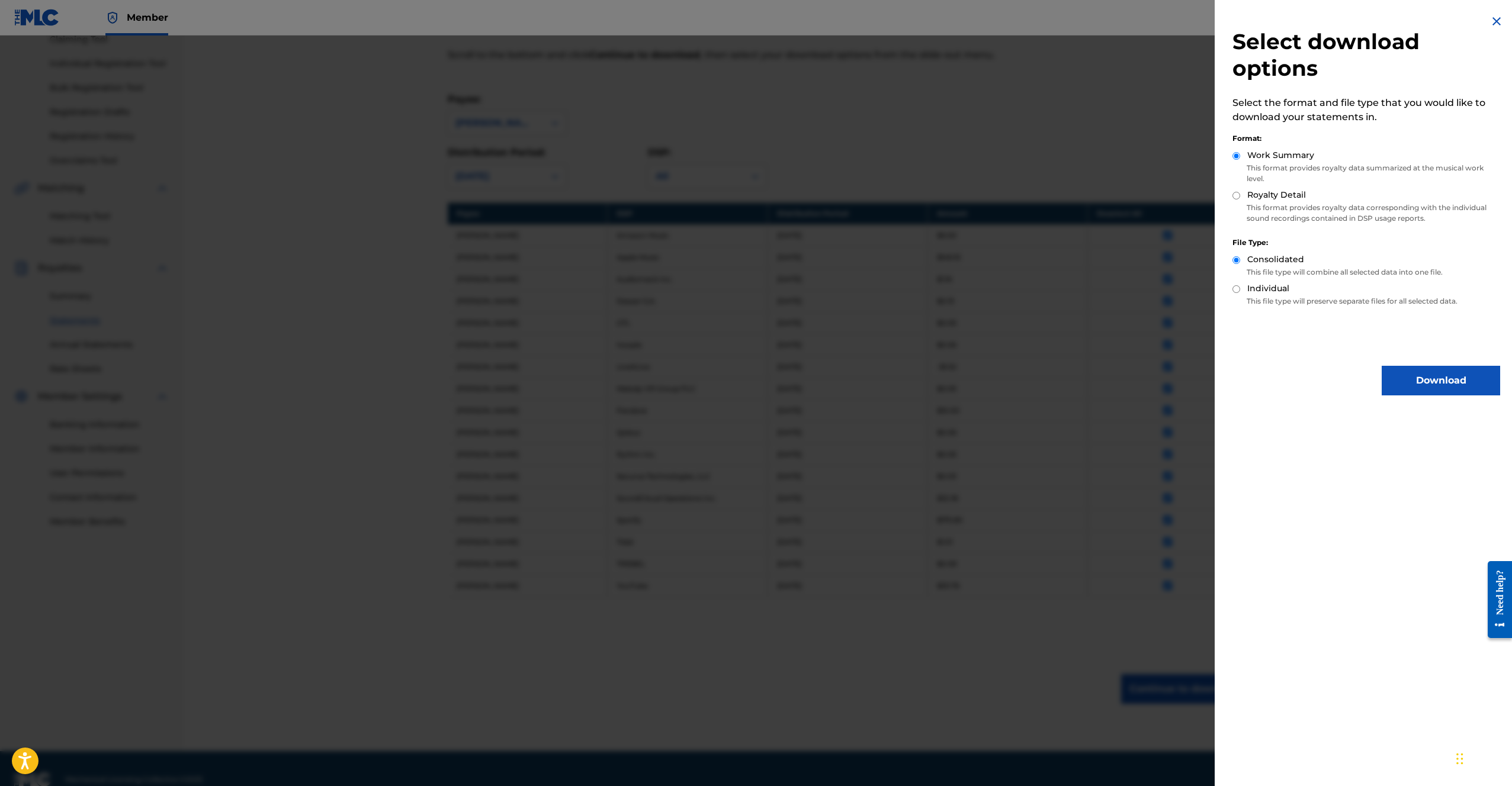
click at [1283, 192] on label "Royalty Detail" at bounding box center [1276, 195] width 59 height 12
click at [1240, 192] on input "Royalty Detail" at bounding box center [1236, 196] width 8 height 8
radio input "true"
drag, startPoint x: 1428, startPoint y: 388, endPoint x: 1257, endPoint y: 314, distance: 186.3
click at [1428, 388] on button "Download" at bounding box center [1440, 381] width 118 height 30
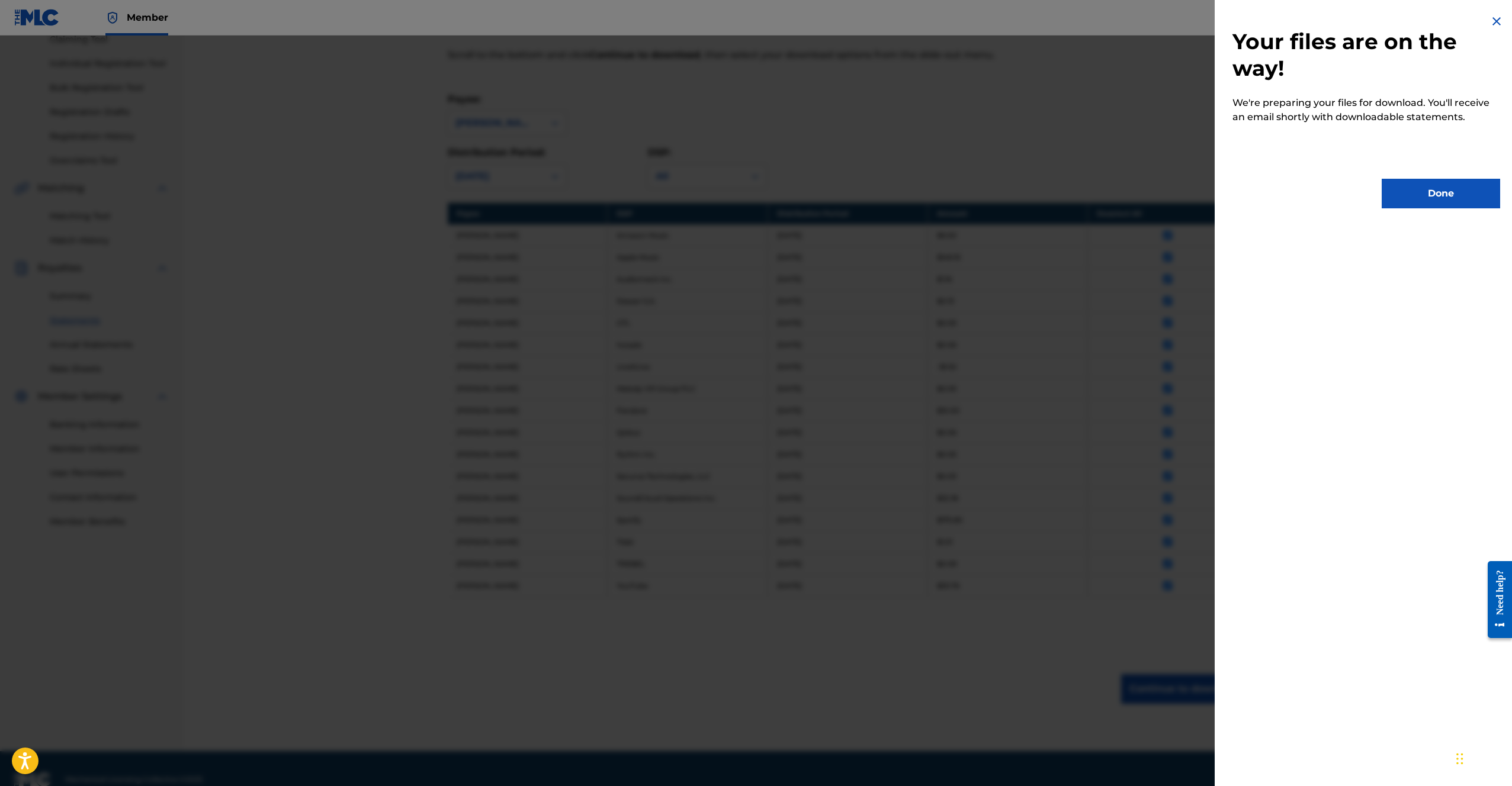
click at [1460, 203] on button "Done" at bounding box center [1440, 194] width 118 height 30
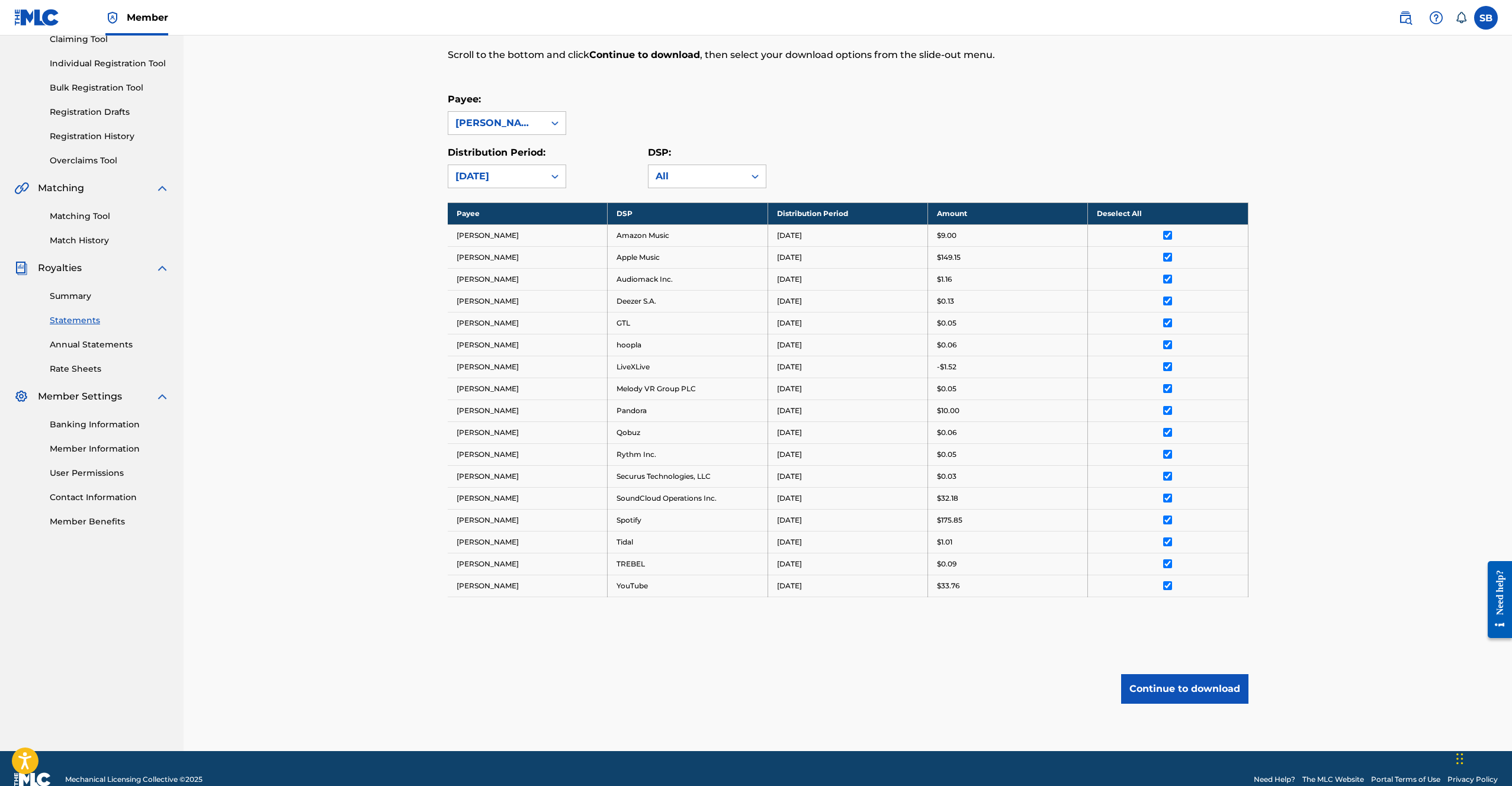
click at [1066, 87] on div "Royalty Statements Select your desired payee from the Payee drop-down menu. The…" at bounding box center [848, 340] width 801 height 821
drag, startPoint x: 509, startPoint y: 172, endPoint x: 512, endPoint y: 186, distance: 14.3
click at [509, 172] on div "[DATE]" at bounding box center [497, 176] width 82 height 14
click at [491, 291] on div "[DATE]" at bounding box center [507, 292] width 117 height 30
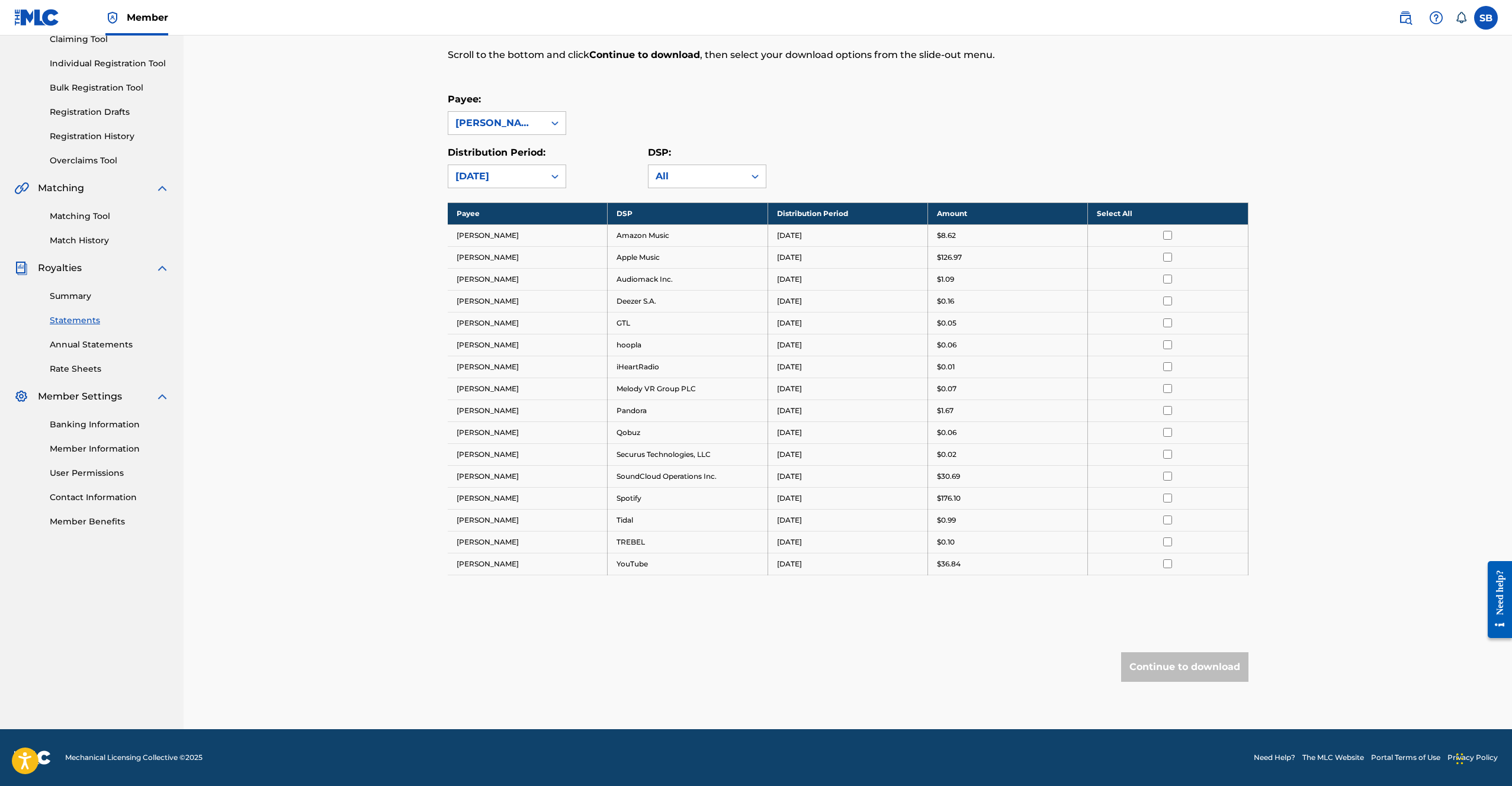
click at [971, 139] on div "Payee: [PERSON_NAME] Distribution Period: option [DATE], selected. [DATE] DSP: …" at bounding box center [848, 140] width 801 height 96
click at [1169, 205] on th "Select All" at bounding box center [1168, 214] width 160 height 22
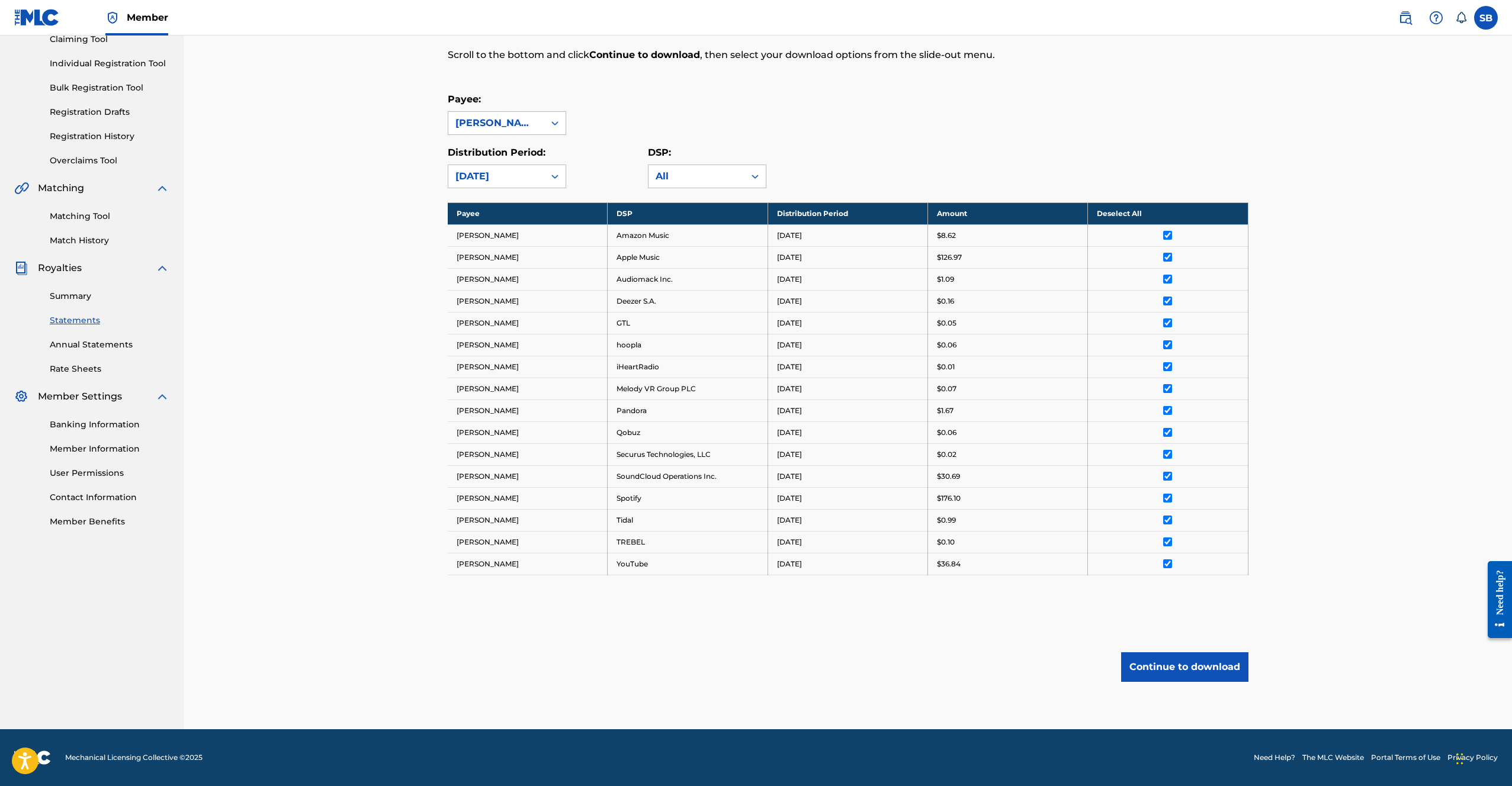
click at [1192, 677] on button "Continue to download" at bounding box center [1185, 668] width 127 height 30
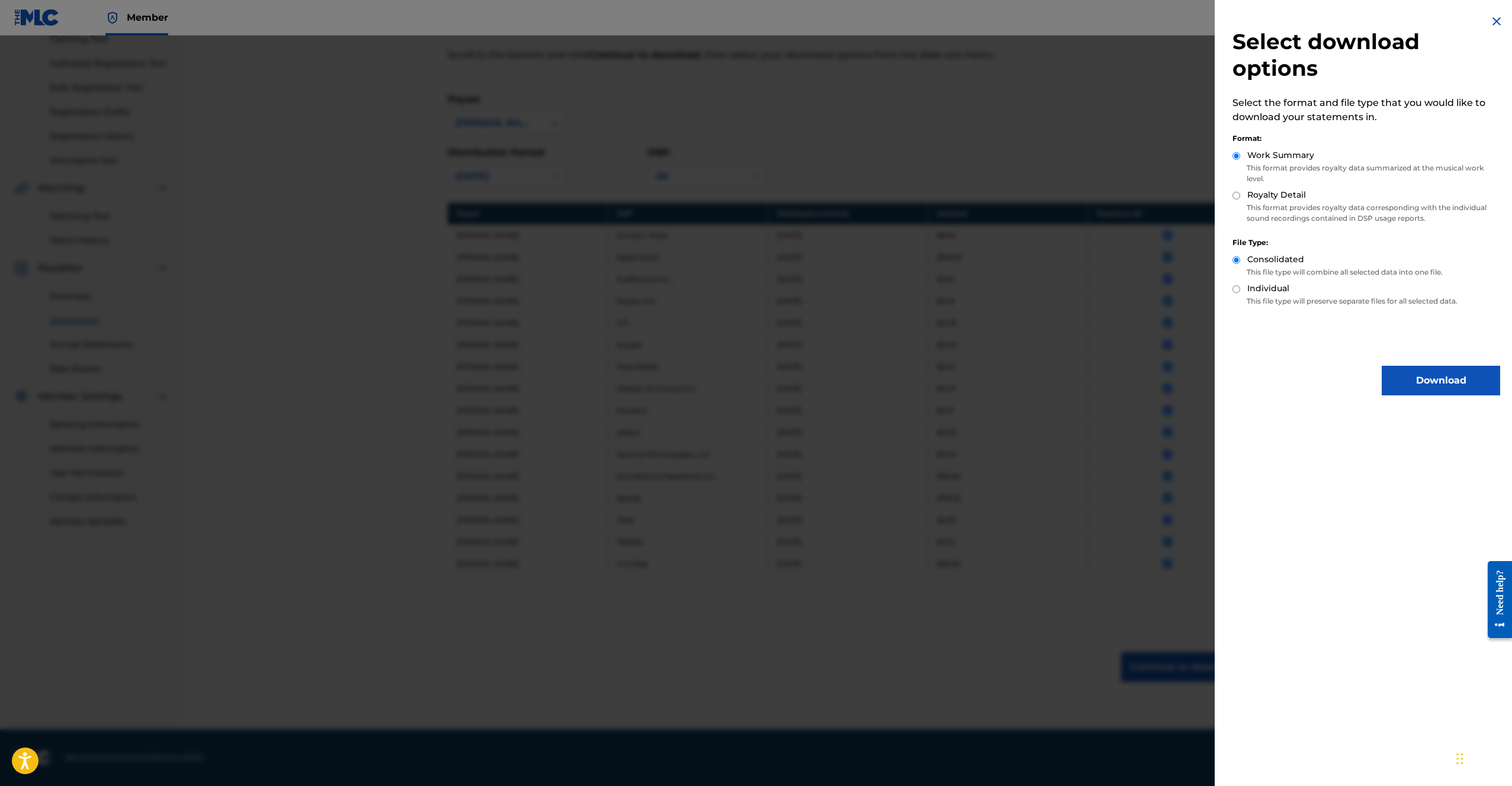
drag, startPoint x: 1238, startPoint y: 193, endPoint x: 1385, endPoint y: 228, distance: 151.1
click at [1238, 193] on input "Royalty Detail" at bounding box center [1236, 196] width 8 height 8
radio input "true"
click at [1412, 382] on button "Download" at bounding box center [1440, 381] width 118 height 30
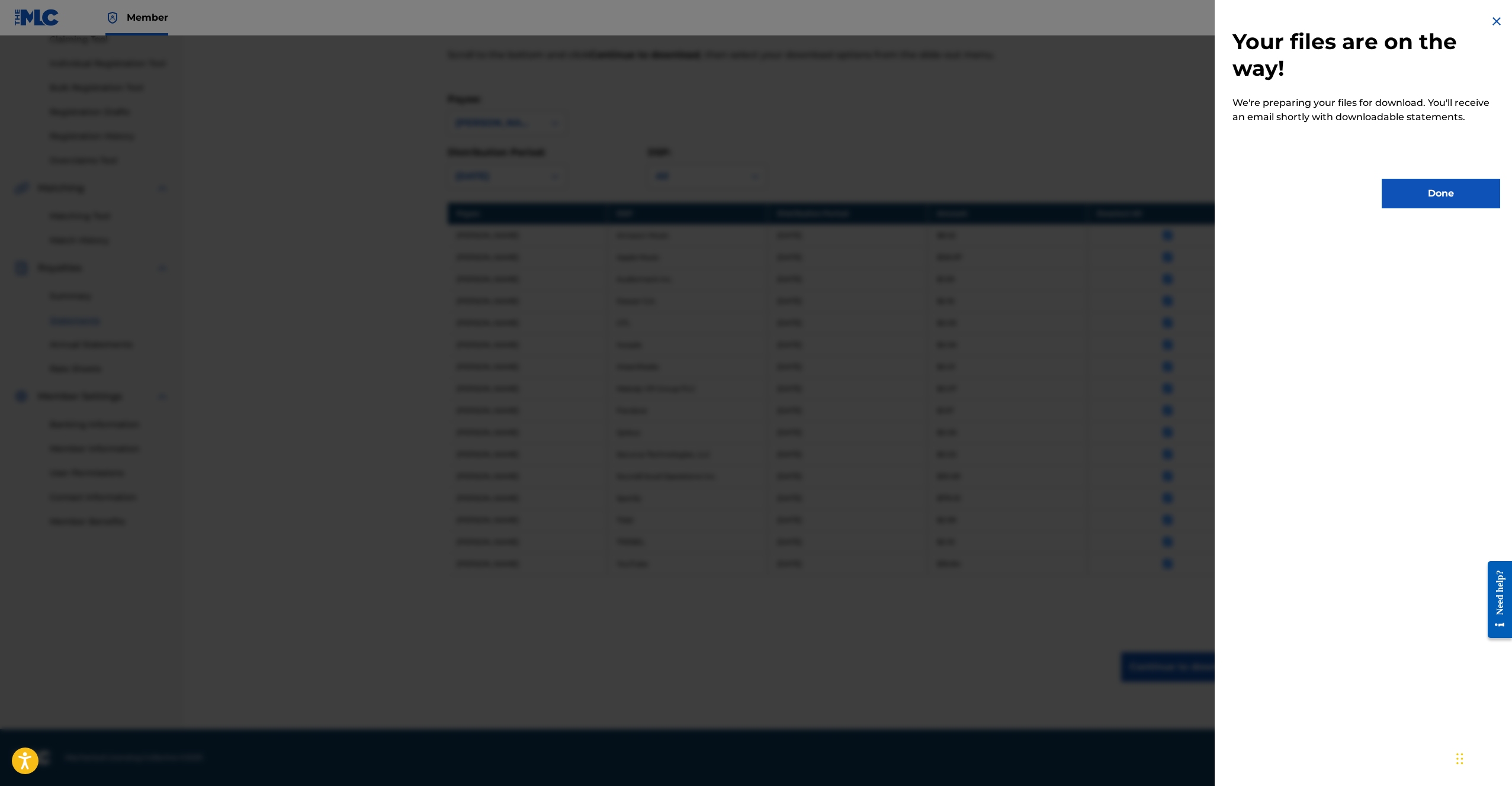
click at [1431, 183] on button "Done" at bounding box center [1440, 194] width 118 height 30
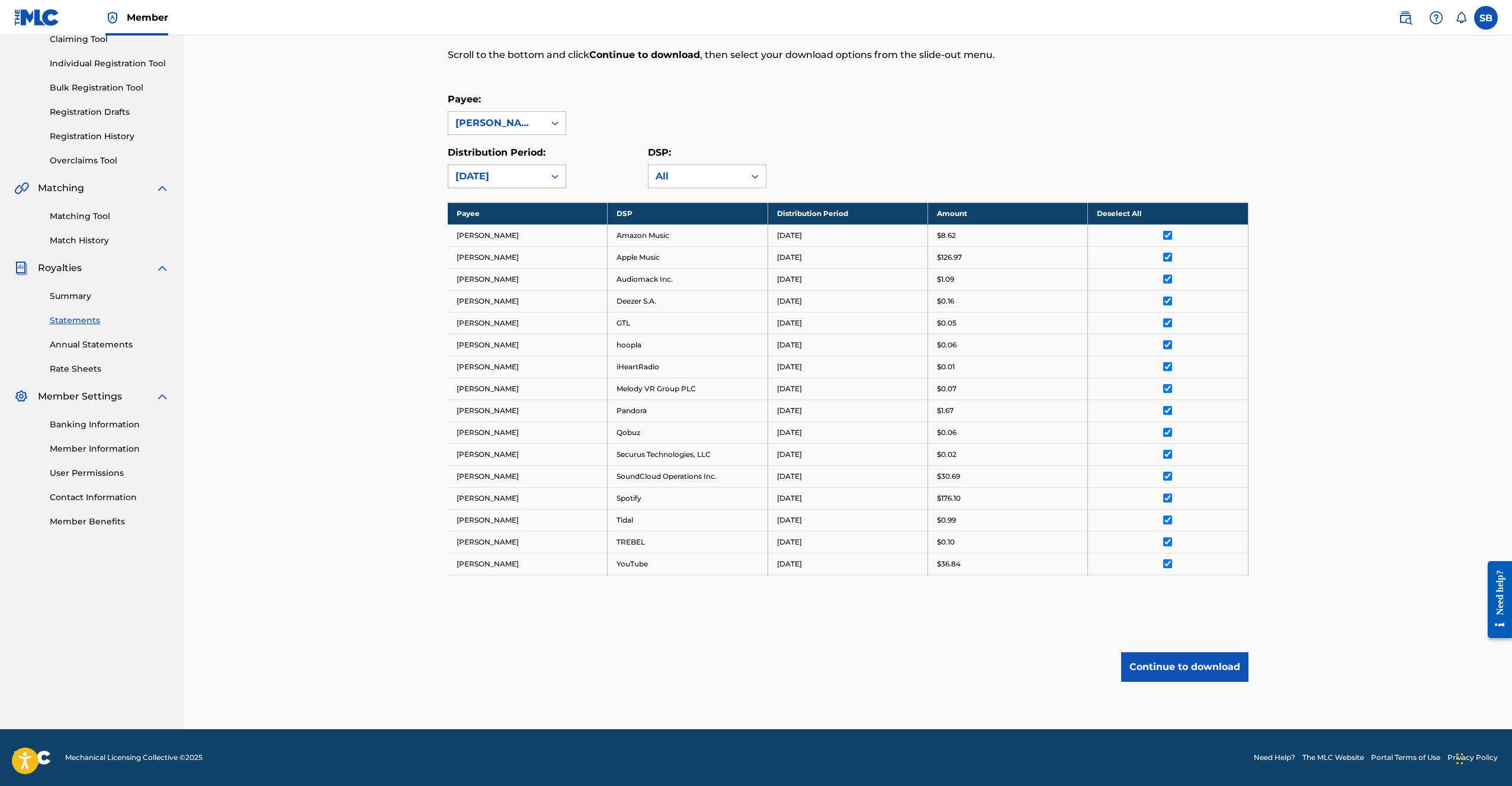
click at [506, 183] on div "[DATE]" at bounding box center [496, 176] width 96 height 23
drag, startPoint x: 509, startPoint y: 223, endPoint x: 500, endPoint y: 252, distance: 30.4
click at [500, 252] on div "[DATE] [DATE] [DATE] [DATE] [DATE] [DATE] [DATE] [DATE] [DATE] [DATE] [DATE] [D…" at bounding box center [507, 277] width 117 height 178
click at [494, 258] on div "[DATE]" at bounding box center [507, 263] width 117 height 30
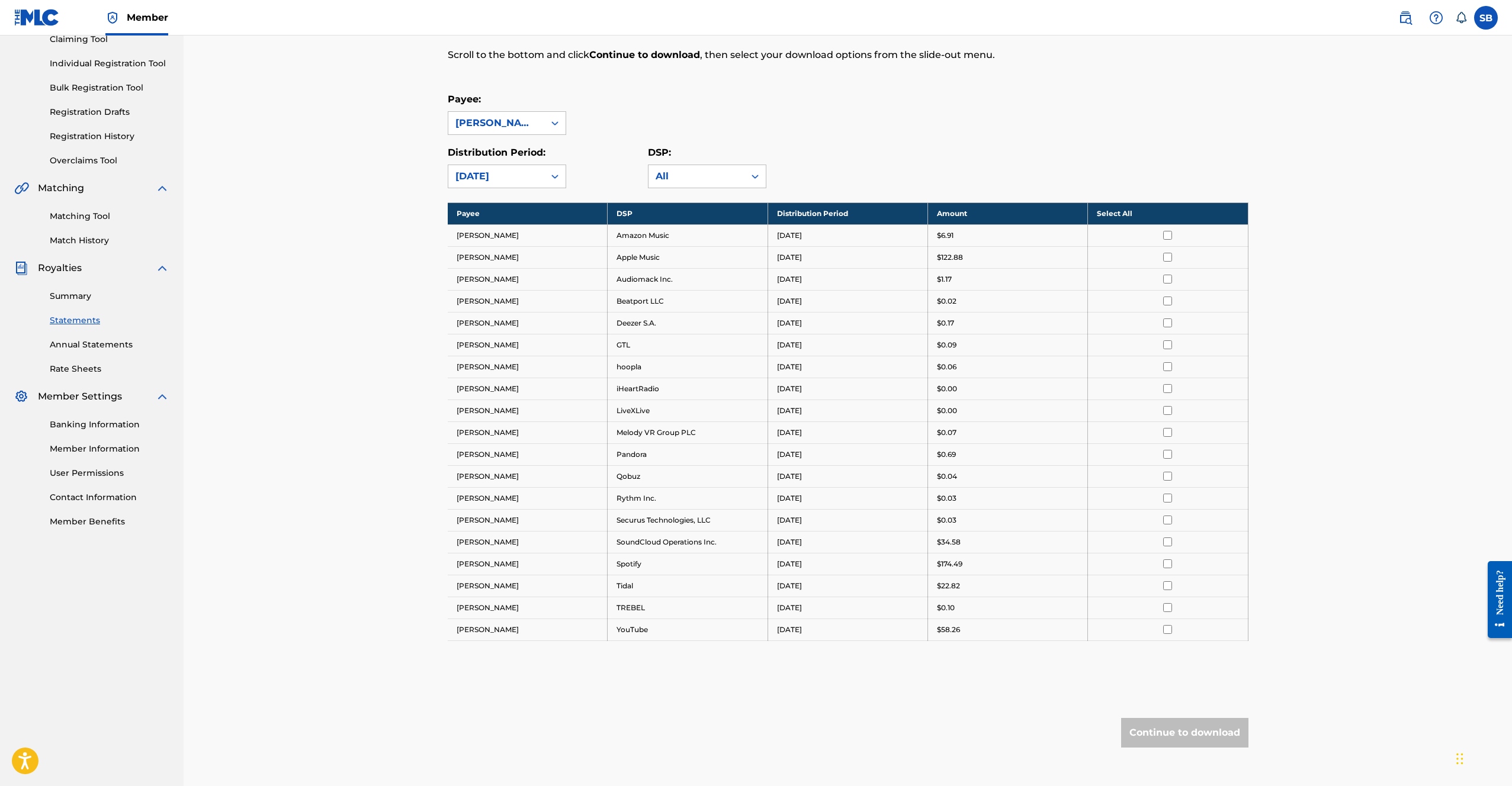
drag, startPoint x: 906, startPoint y: 163, endPoint x: 1057, endPoint y: 216, distance: 160.0
click at [908, 164] on div "Distribution Period: [DATE] DSP: All" at bounding box center [848, 166] width 801 height 43
click at [1154, 217] on th "Select All" at bounding box center [1168, 214] width 160 height 22
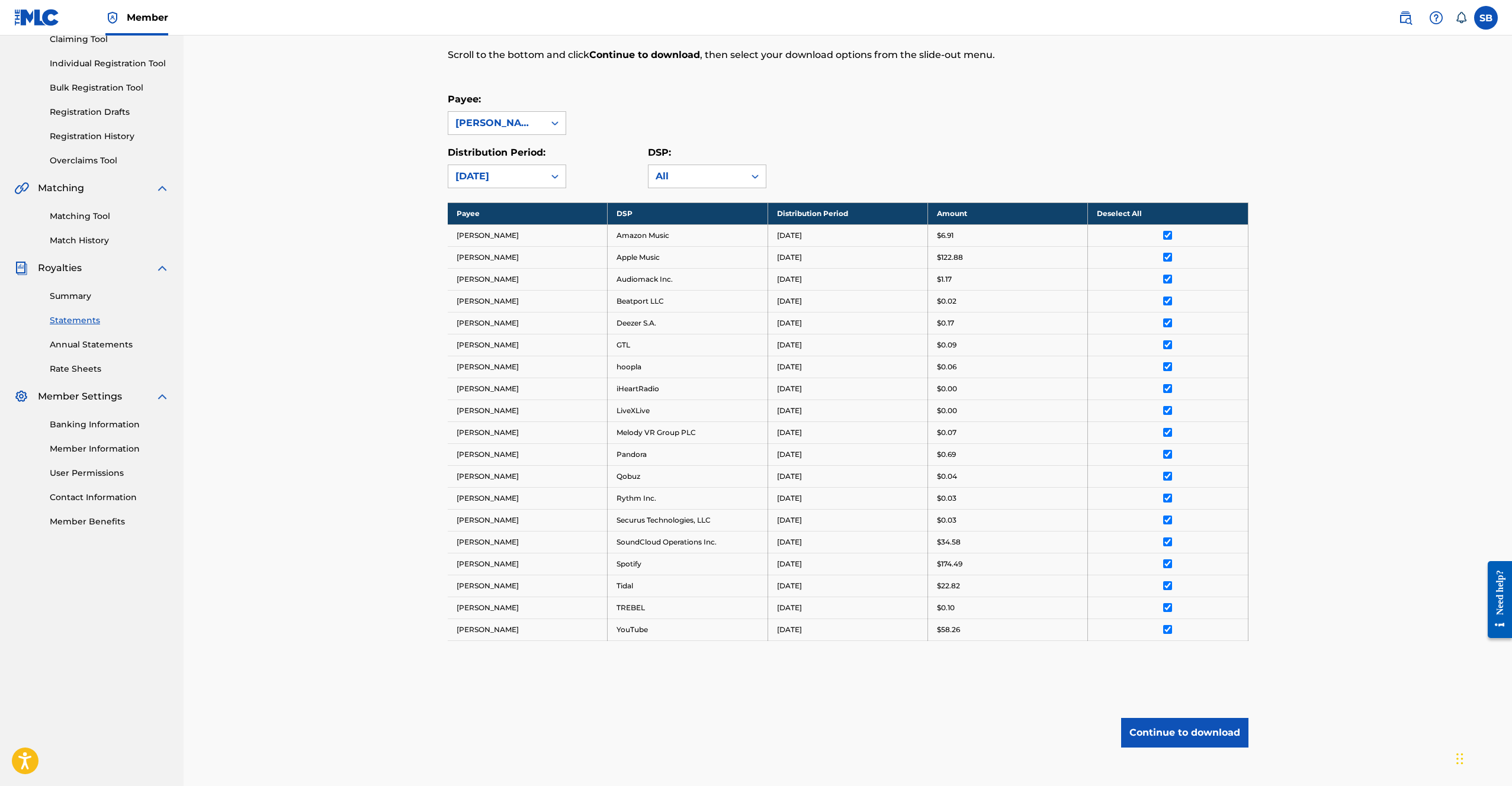
click at [1180, 742] on button "Continue to download" at bounding box center [1185, 733] width 127 height 30
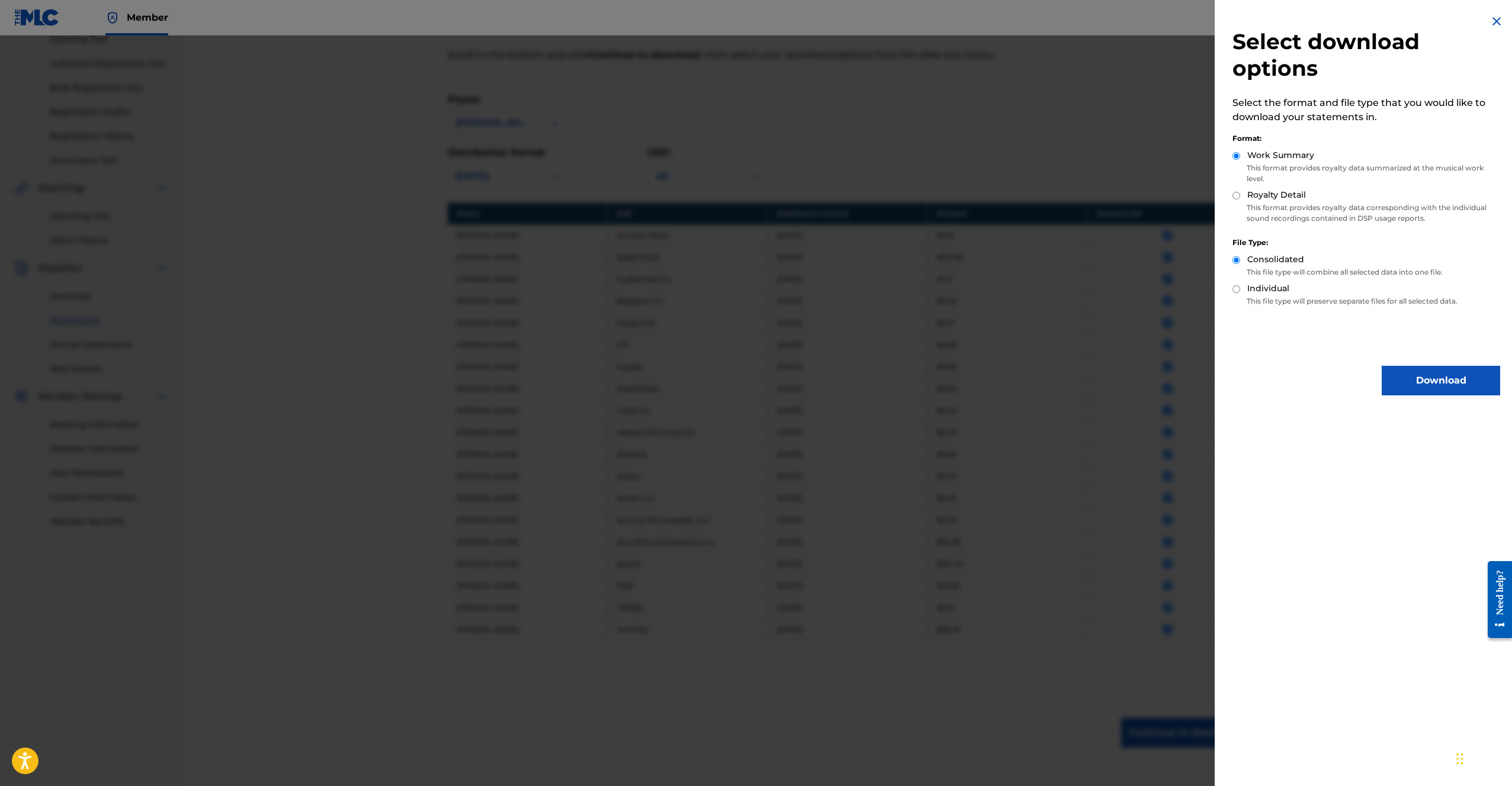
click at [1274, 195] on label "Royalty Detail" at bounding box center [1276, 195] width 59 height 12
click at [1240, 195] on input "Royalty Detail" at bounding box center [1236, 196] width 8 height 8
radio input "true"
drag, startPoint x: 1432, startPoint y: 406, endPoint x: 1428, endPoint y: 393, distance: 13.6
click at [1431, 404] on div "Select download options Select the format and file type that you would like to …" at bounding box center [1366, 205] width 304 height 410
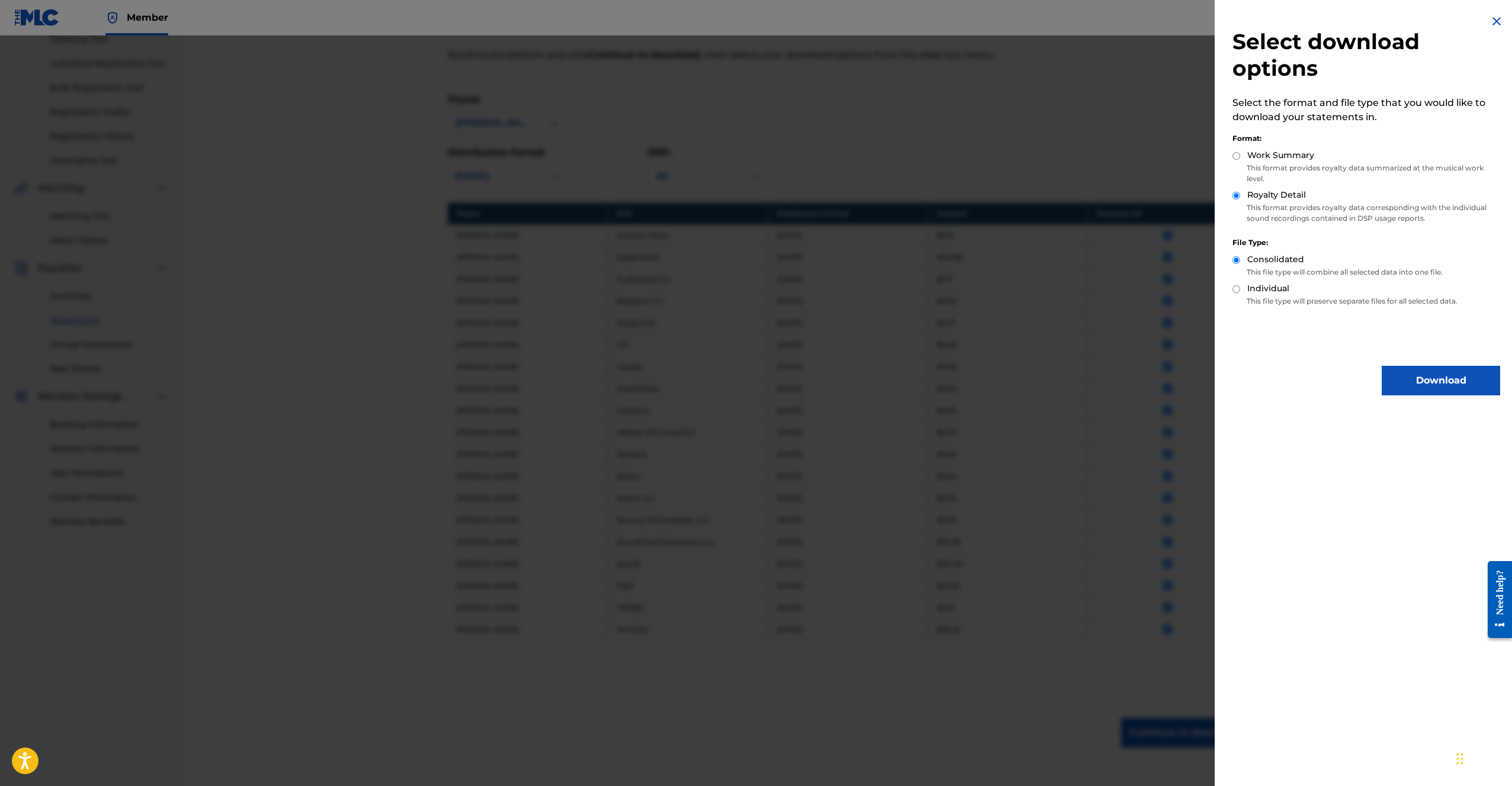
click at [1427, 383] on button "Download" at bounding box center [1440, 381] width 118 height 30
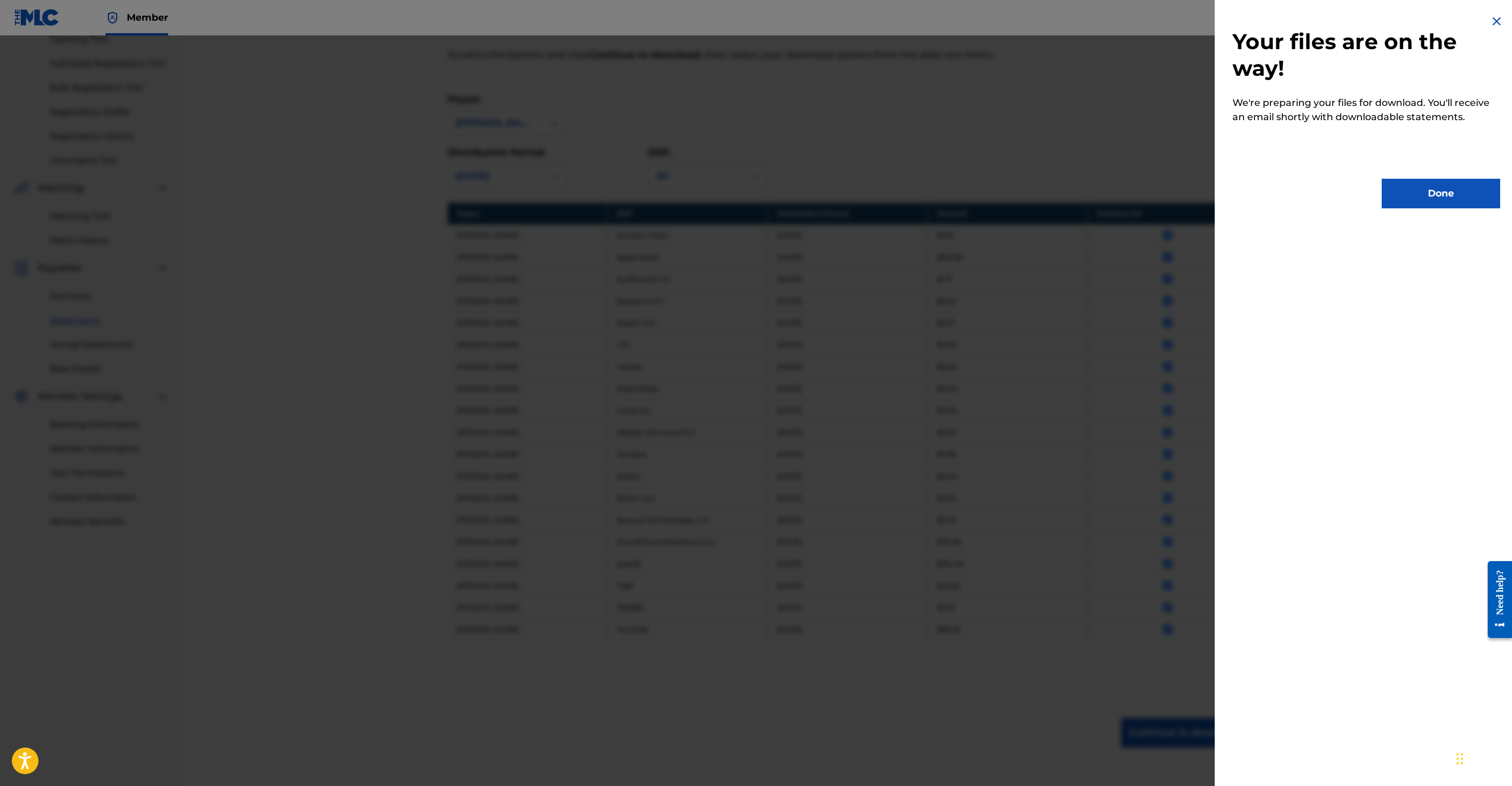
click at [1454, 186] on button "Done" at bounding box center [1440, 194] width 118 height 30
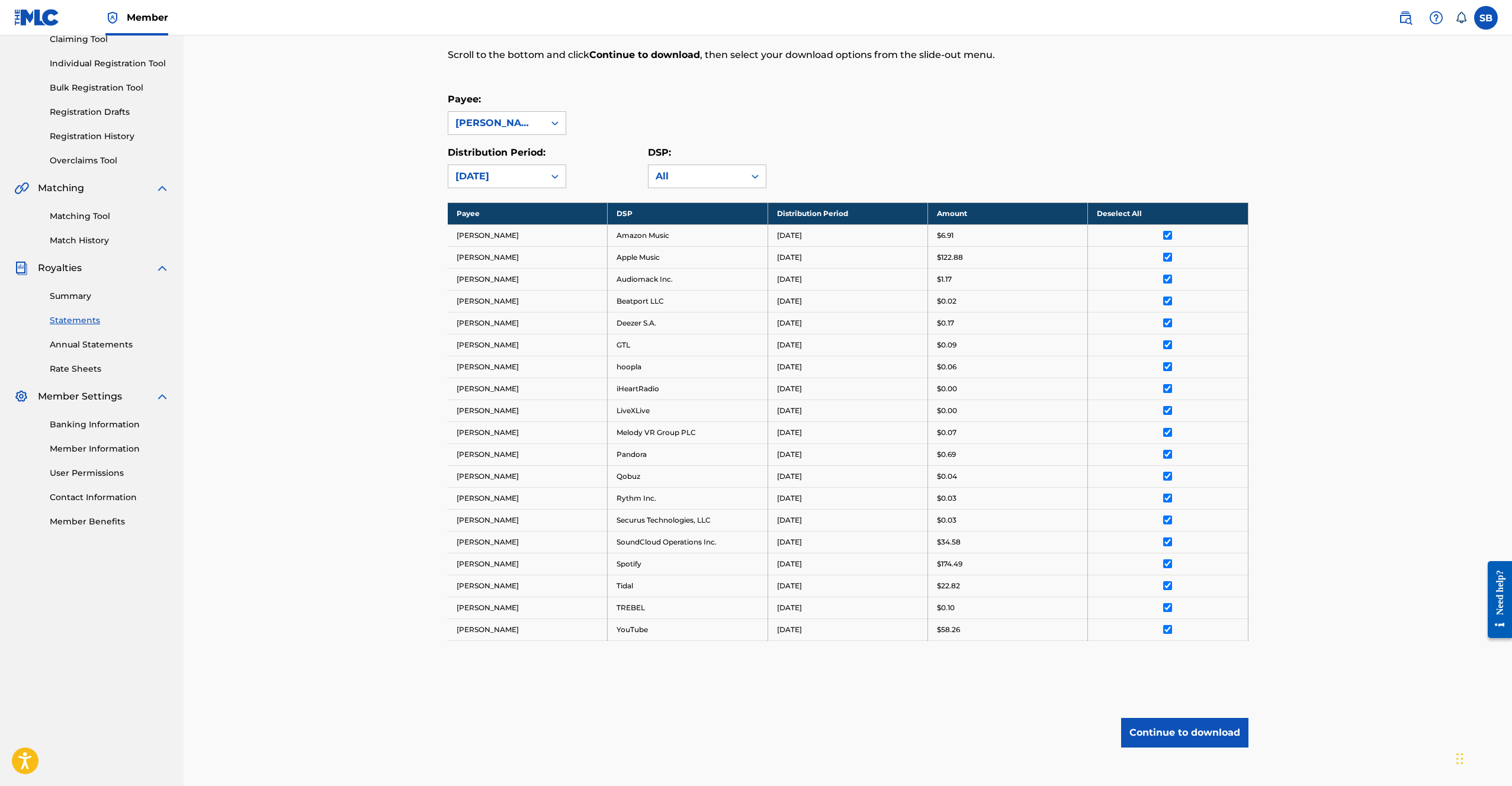
click at [1041, 98] on div "Payee: [PERSON_NAME]" at bounding box center [848, 113] width 801 height 43
click at [526, 175] on div "[DATE]" at bounding box center [497, 176] width 82 height 14
drag, startPoint x: 526, startPoint y: 175, endPoint x: 529, endPoint y: 185, distance: 10.4
click at [526, 174] on div "[DATE]" at bounding box center [497, 176] width 82 height 14
click at [499, 174] on div "[DATE]" at bounding box center [497, 176] width 82 height 14
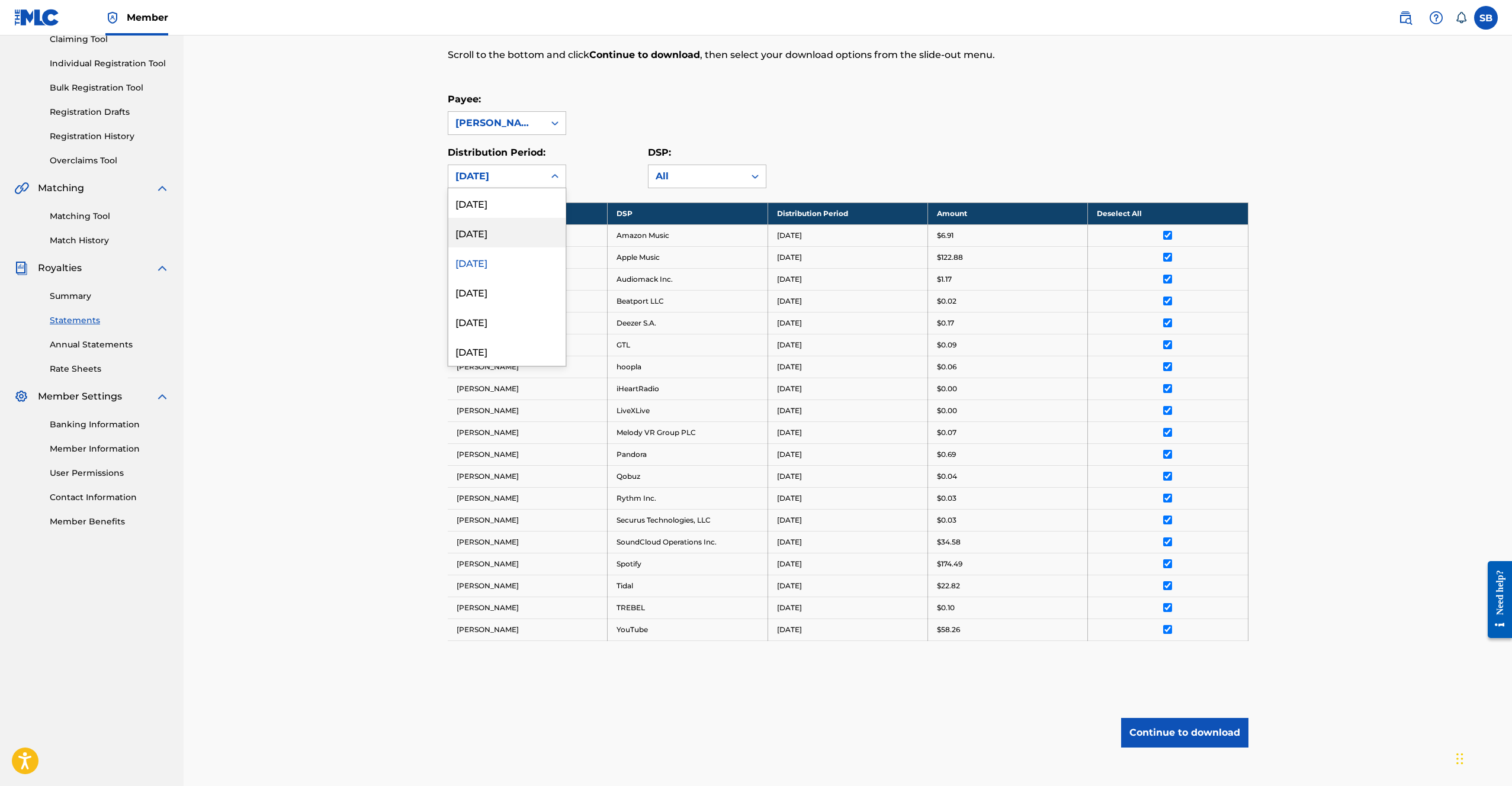
click at [504, 232] on div "[DATE]" at bounding box center [507, 233] width 117 height 30
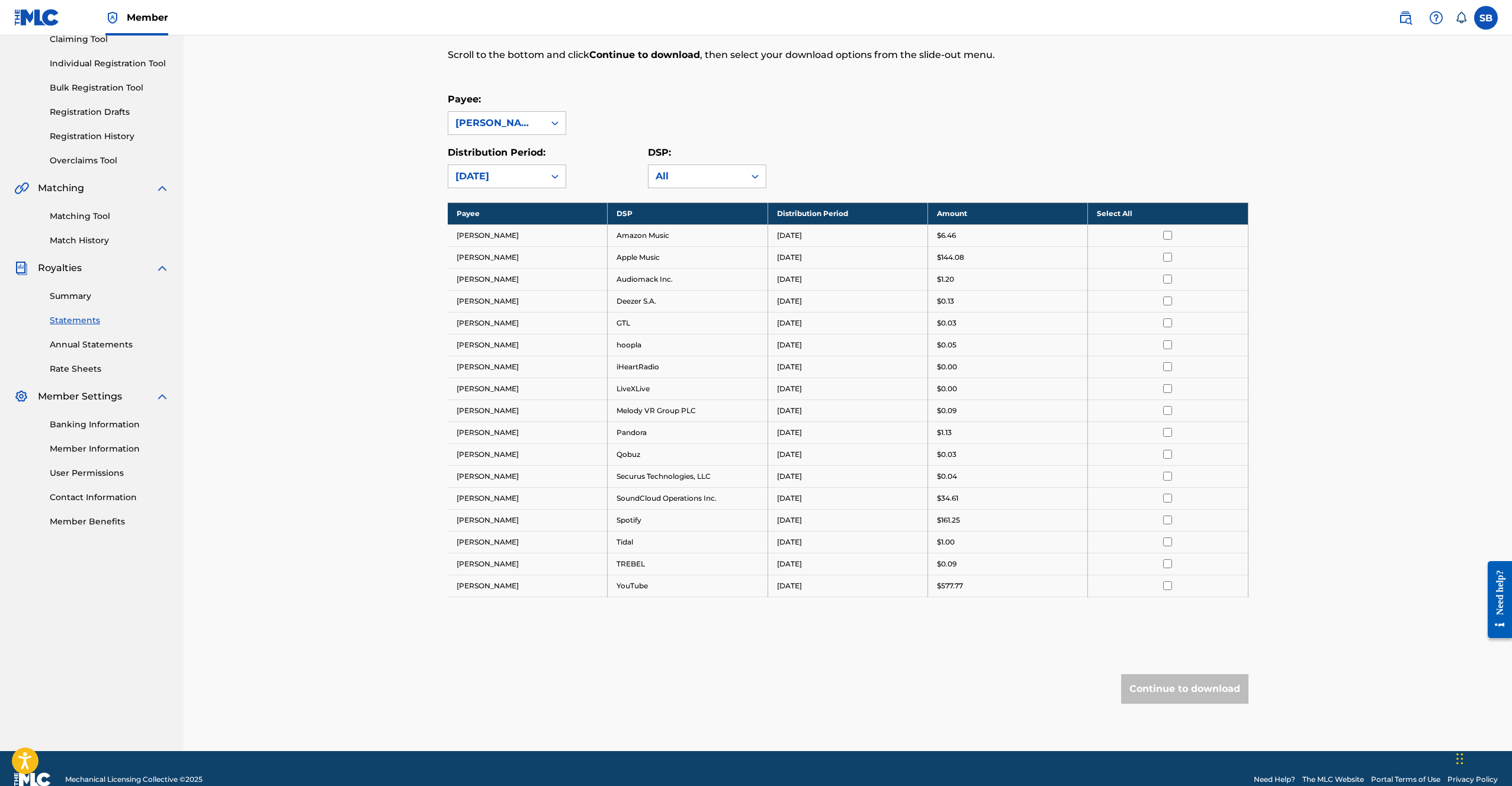
drag, startPoint x: 1178, startPoint y: 201, endPoint x: 1173, endPoint y: 212, distance: 12.1
click at [1178, 201] on div "Royalty Statements Select your desired payee from the Payee drop-down menu. The…" at bounding box center [848, 340] width 801 height 821
click at [1173, 212] on th "Select All" at bounding box center [1168, 214] width 160 height 22
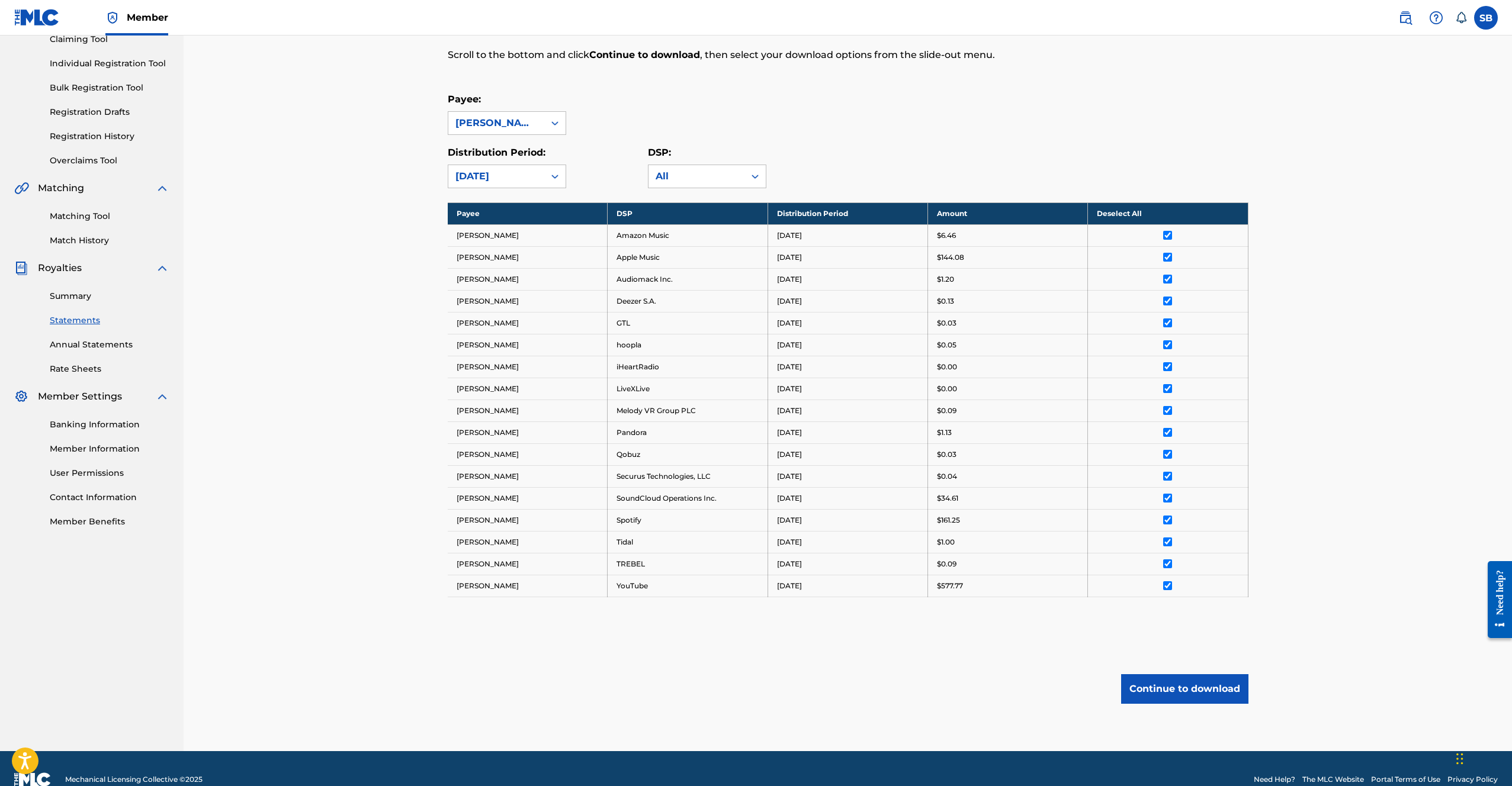
click at [1220, 693] on button "Continue to download" at bounding box center [1185, 689] width 127 height 30
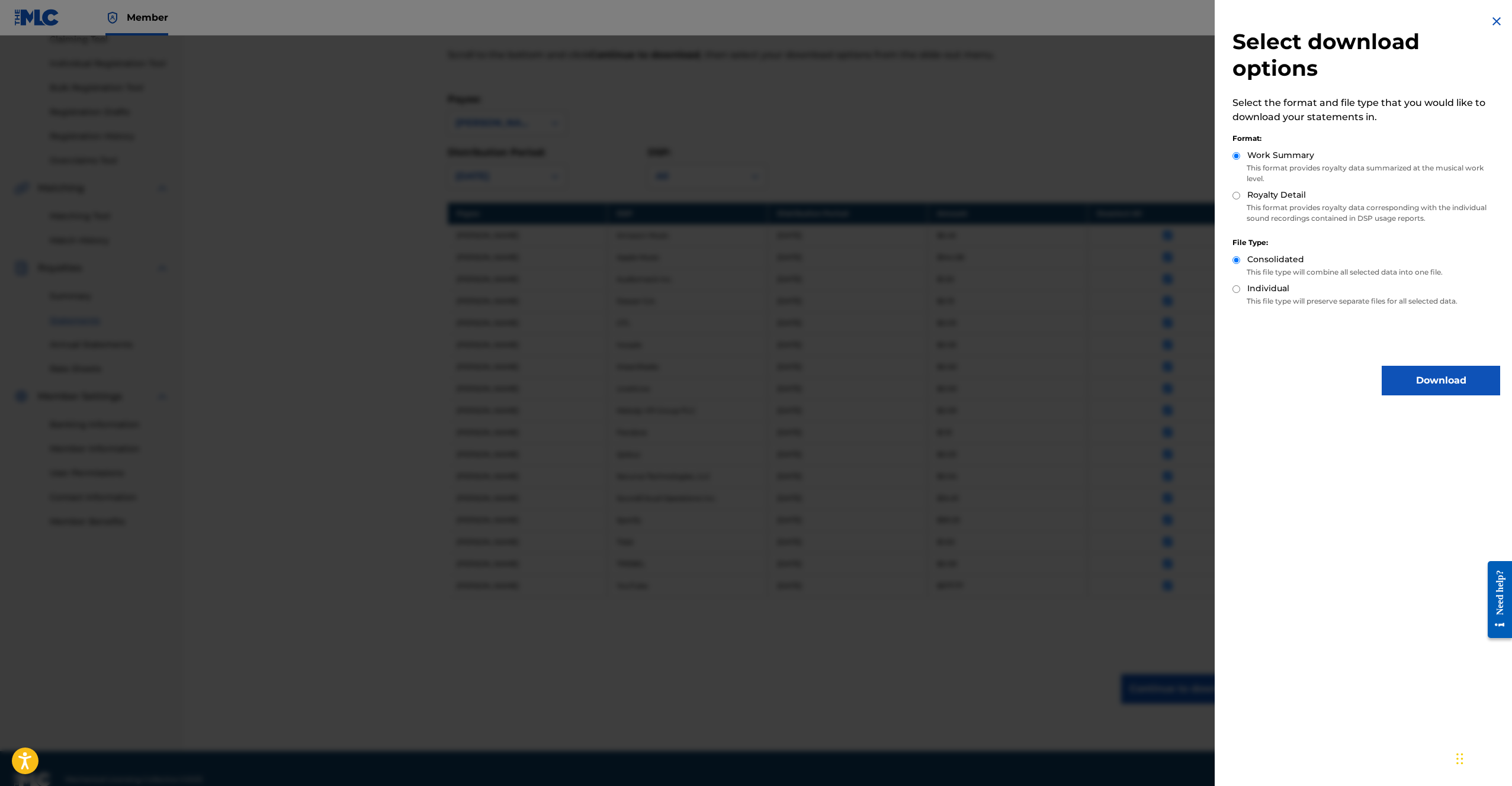
click at [1267, 198] on label "Royalty Detail" at bounding box center [1276, 195] width 59 height 12
click at [1240, 198] on input "Royalty Detail" at bounding box center [1236, 196] width 8 height 8
radio input "true"
click at [1415, 388] on button "Download" at bounding box center [1440, 381] width 118 height 30
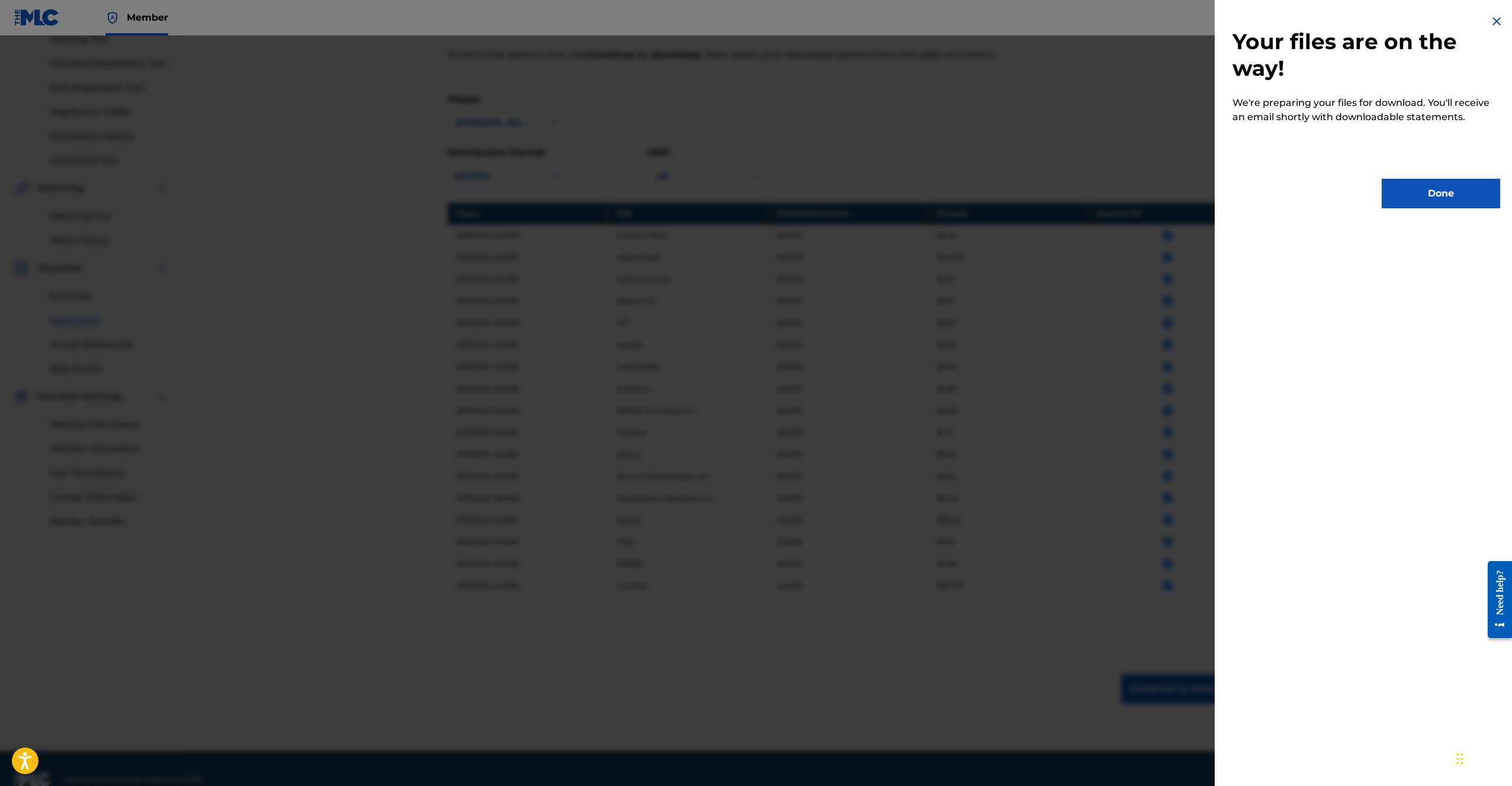
click at [1406, 178] on div "Your files are on the way! We're preparing your files for download. You'll rece…" at bounding box center [1366, 111] width 304 height 223
click at [1407, 189] on button "Done" at bounding box center [1440, 194] width 118 height 30
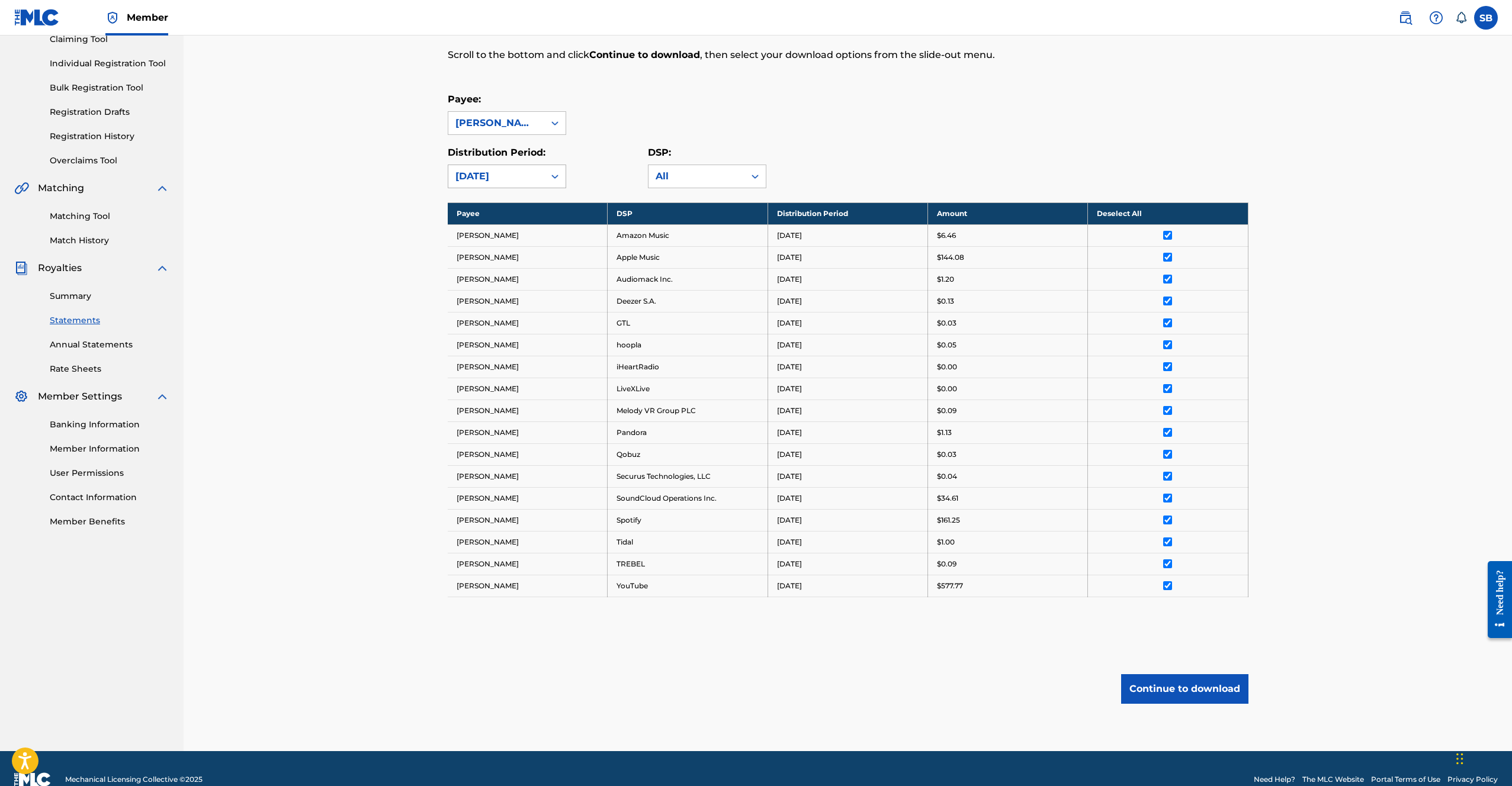
click at [501, 176] on div "[DATE]" at bounding box center [497, 176] width 82 height 14
click at [489, 210] on div "[DATE]" at bounding box center [507, 203] width 117 height 30
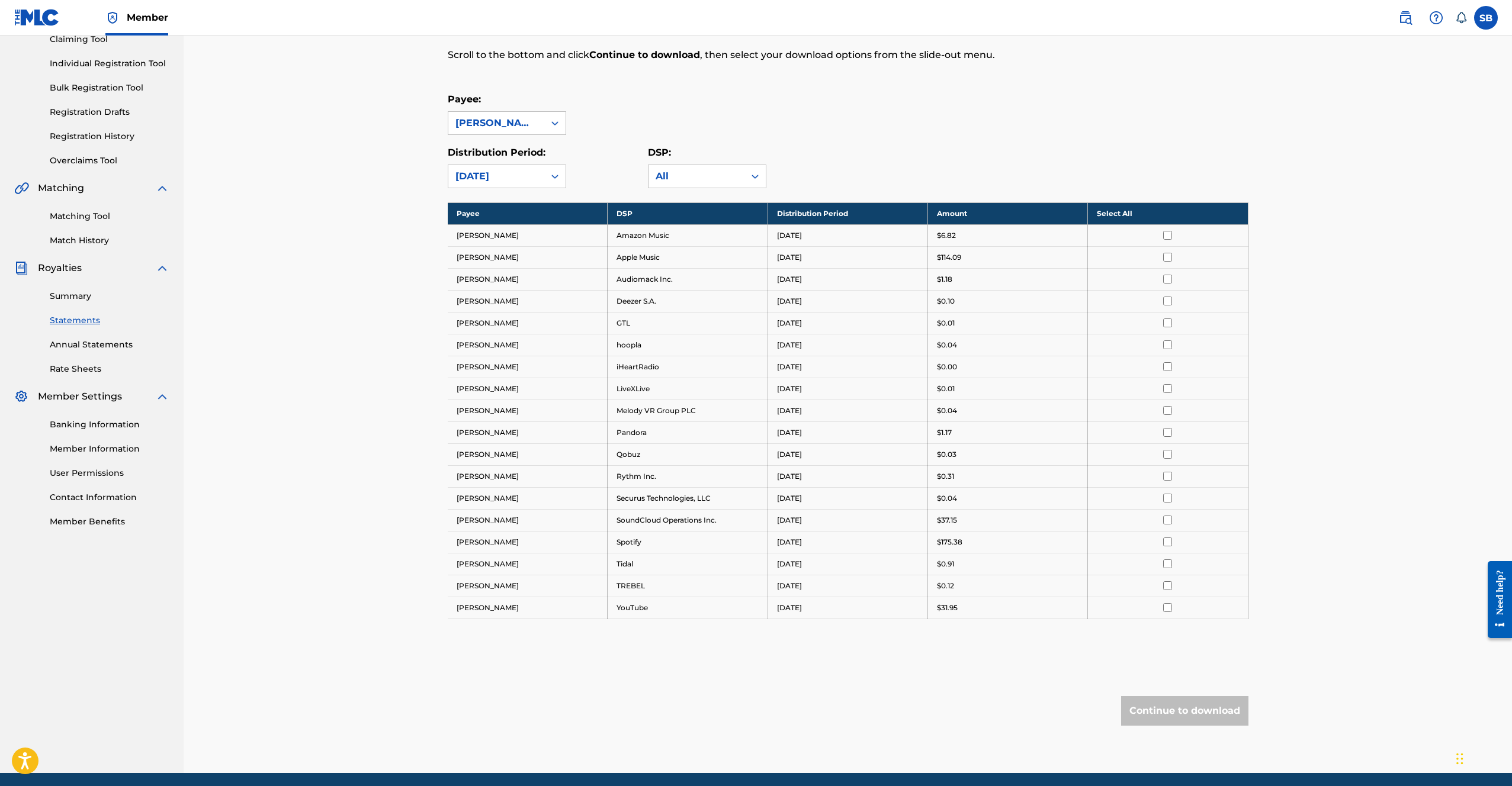
click at [901, 159] on div "Distribution Period: option [DATE], selected. [DATE] DSP: All" at bounding box center [848, 166] width 801 height 43
click at [1149, 208] on th "Select All" at bounding box center [1168, 214] width 160 height 22
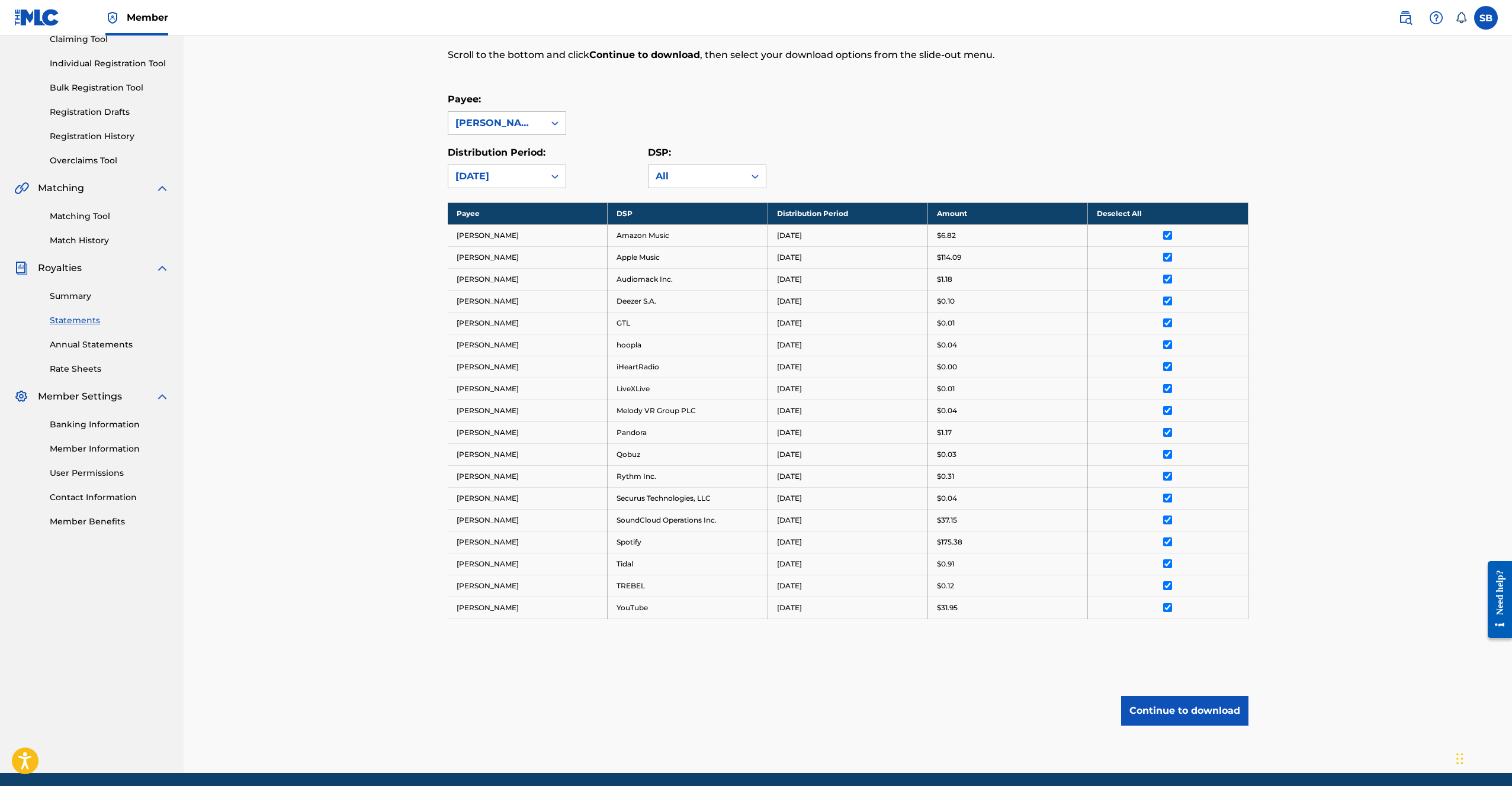
click at [1216, 701] on button "Continue to download" at bounding box center [1185, 711] width 127 height 30
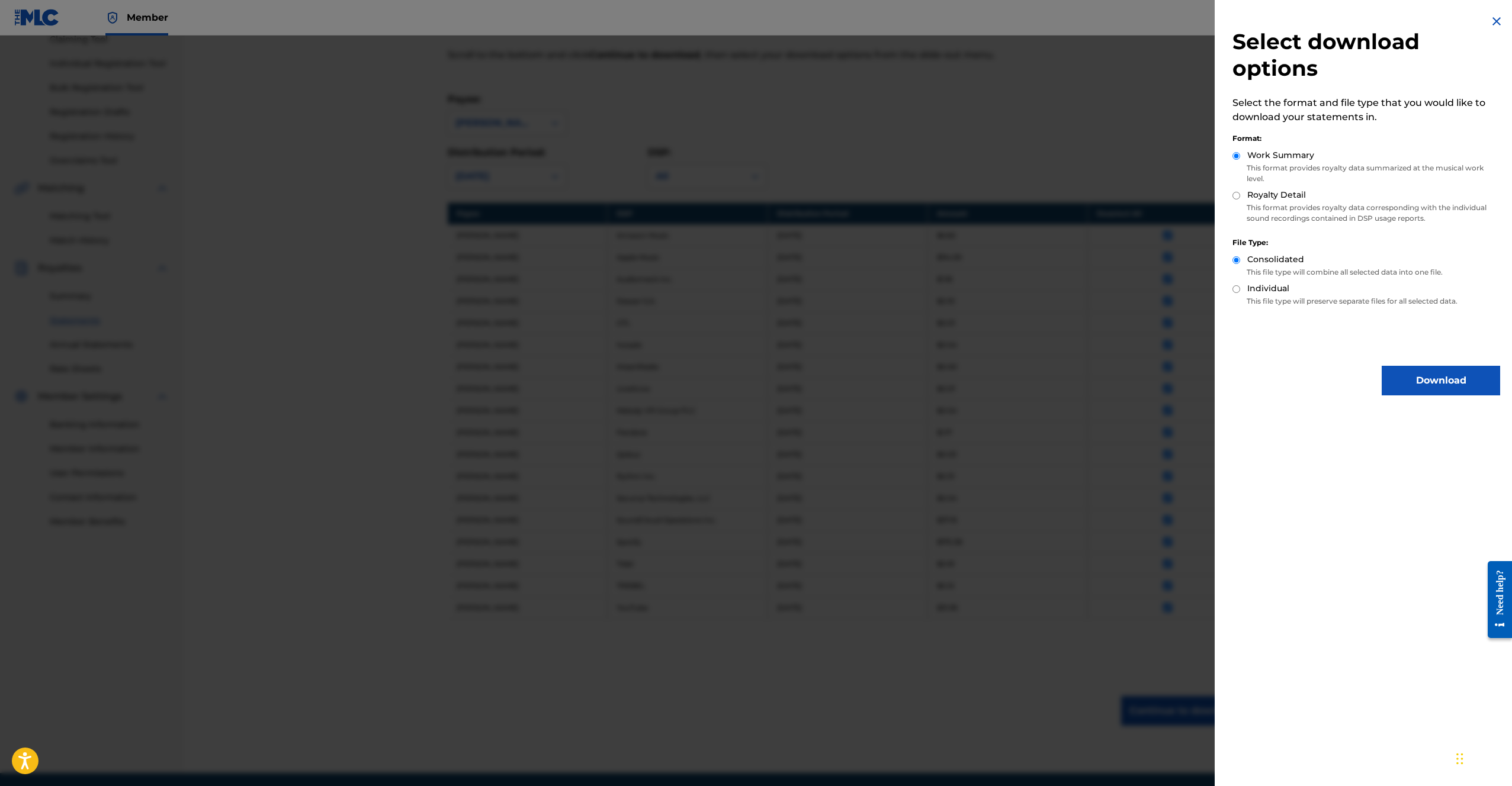
click at [1284, 195] on label "Royalty Detail" at bounding box center [1276, 195] width 59 height 12
click at [1240, 195] on input "Royalty Detail" at bounding box center [1236, 196] width 8 height 8
radio input "true"
click at [1405, 381] on button "Download" at bounding box center [1440, 381] width 118 height 30
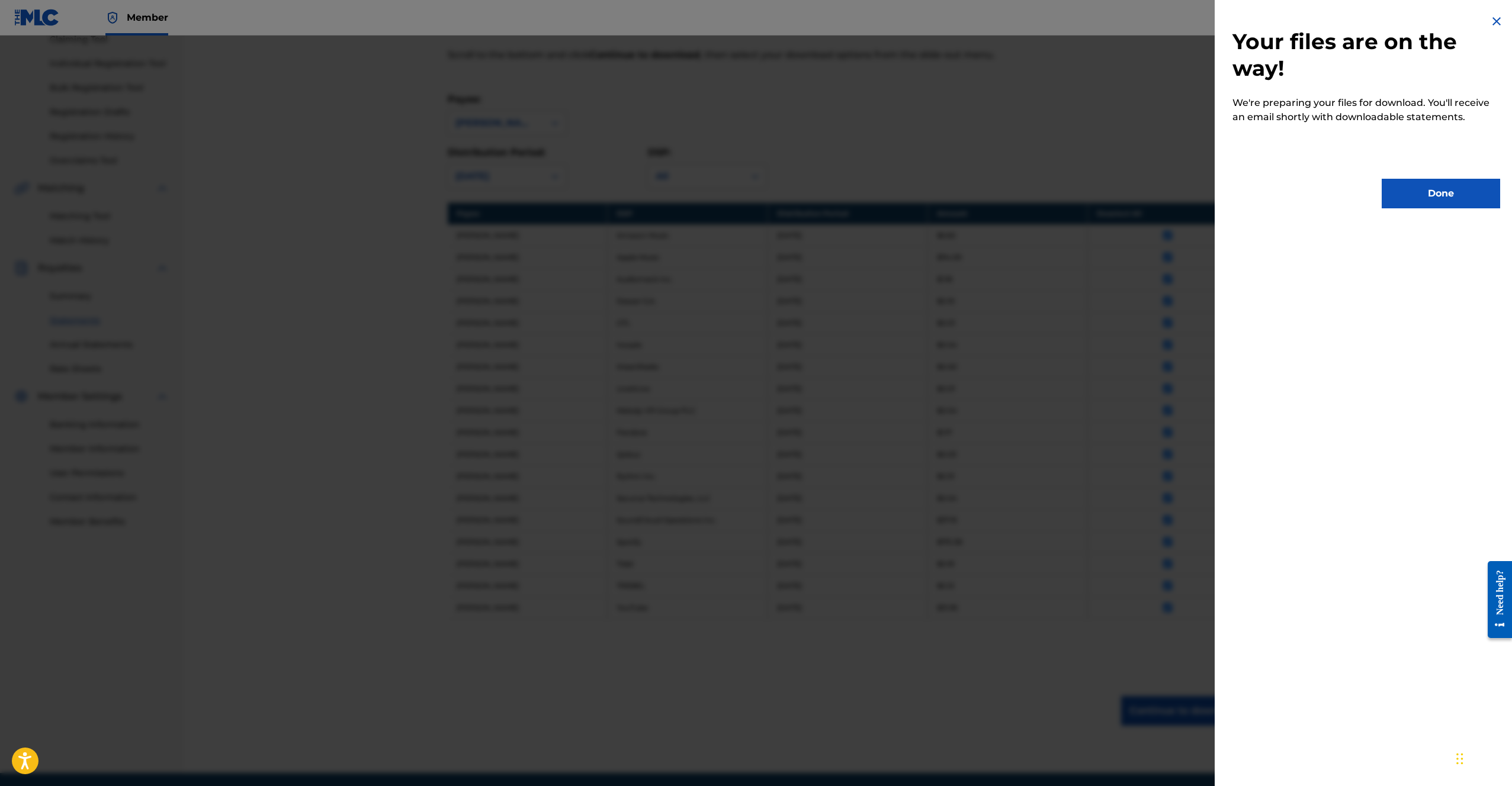
click at [1466, 185] on button "Done" at bounding box center [1440, 194] width 118 height 30
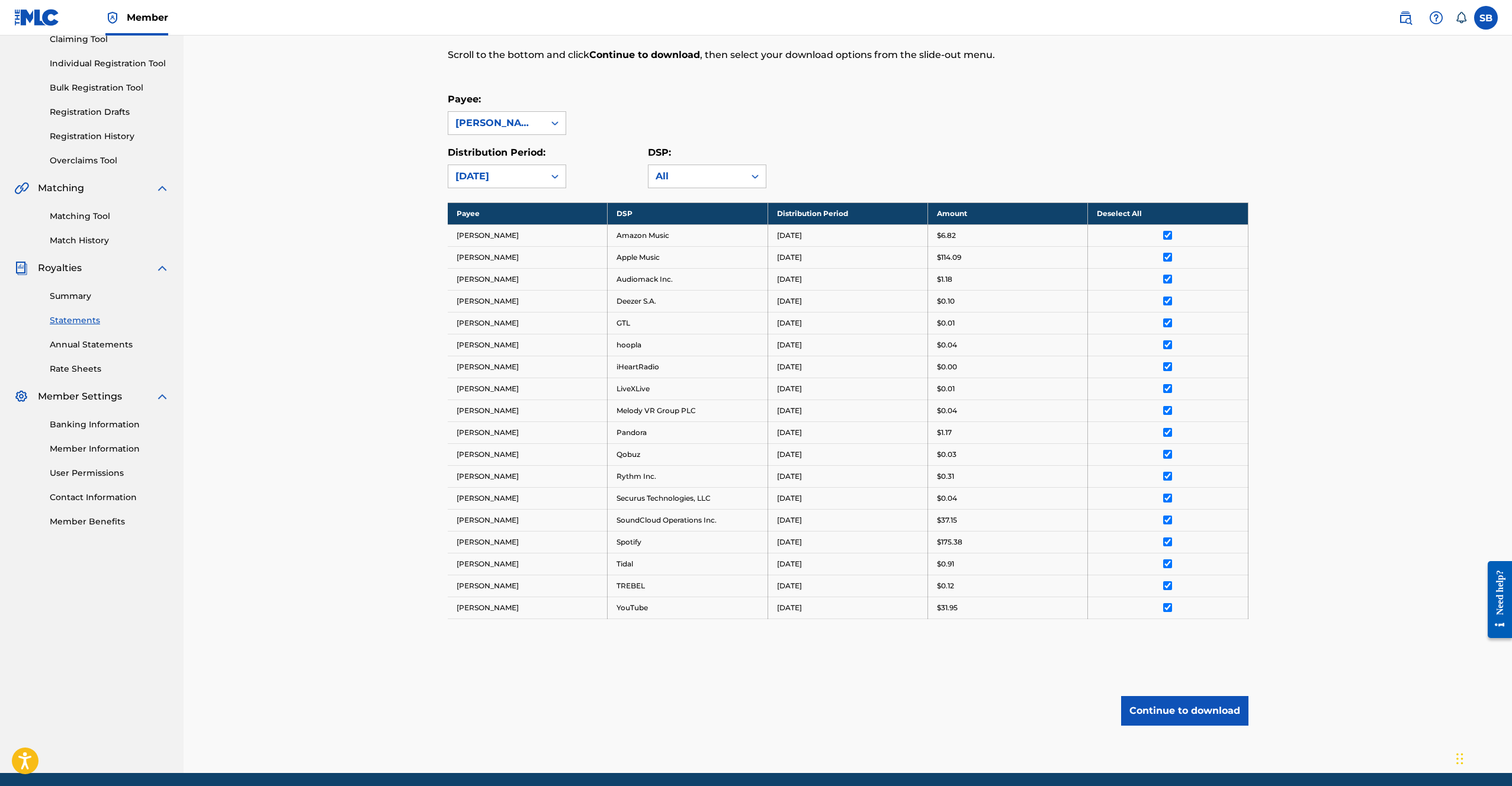
click at [1143, 103] on div "Payee: [PERSON_NAME]" at bounding box center [848, 113] width 801 height 43
